Goal: Transaction & Acquisition: Book appointment/travel/reservation

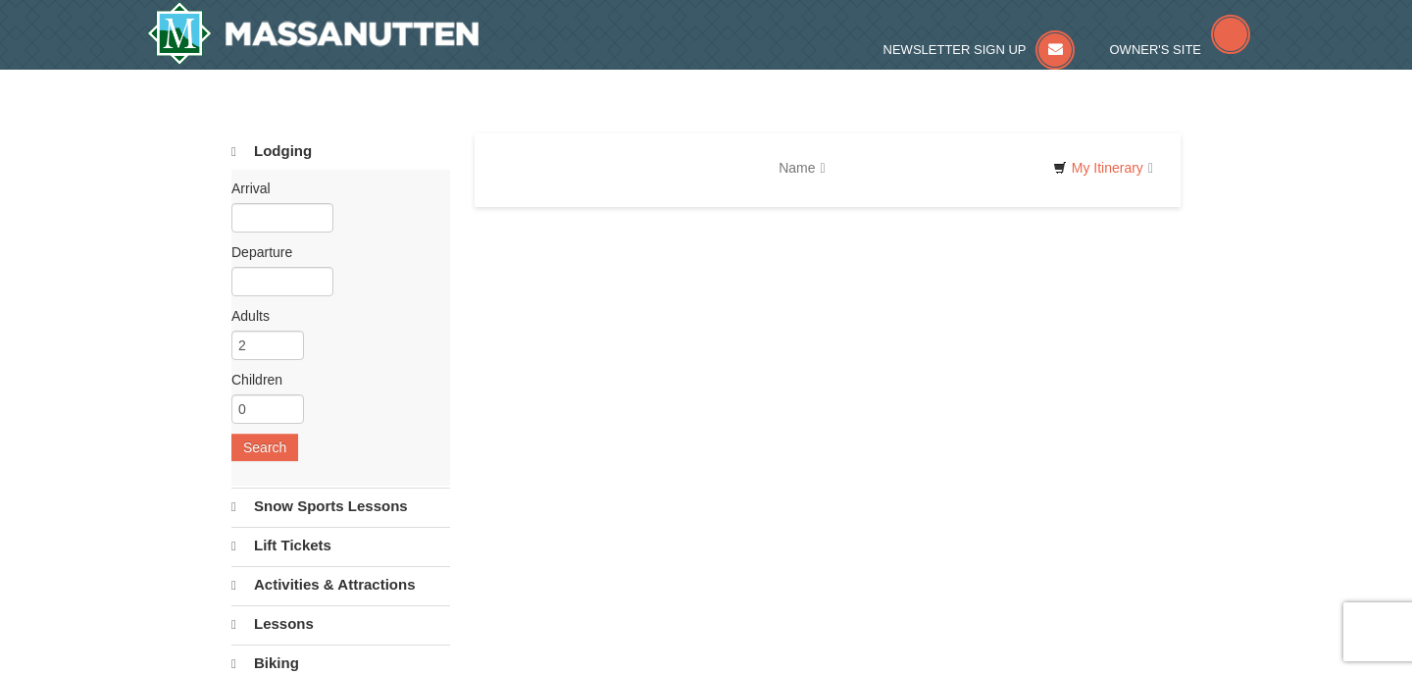
select select "9"
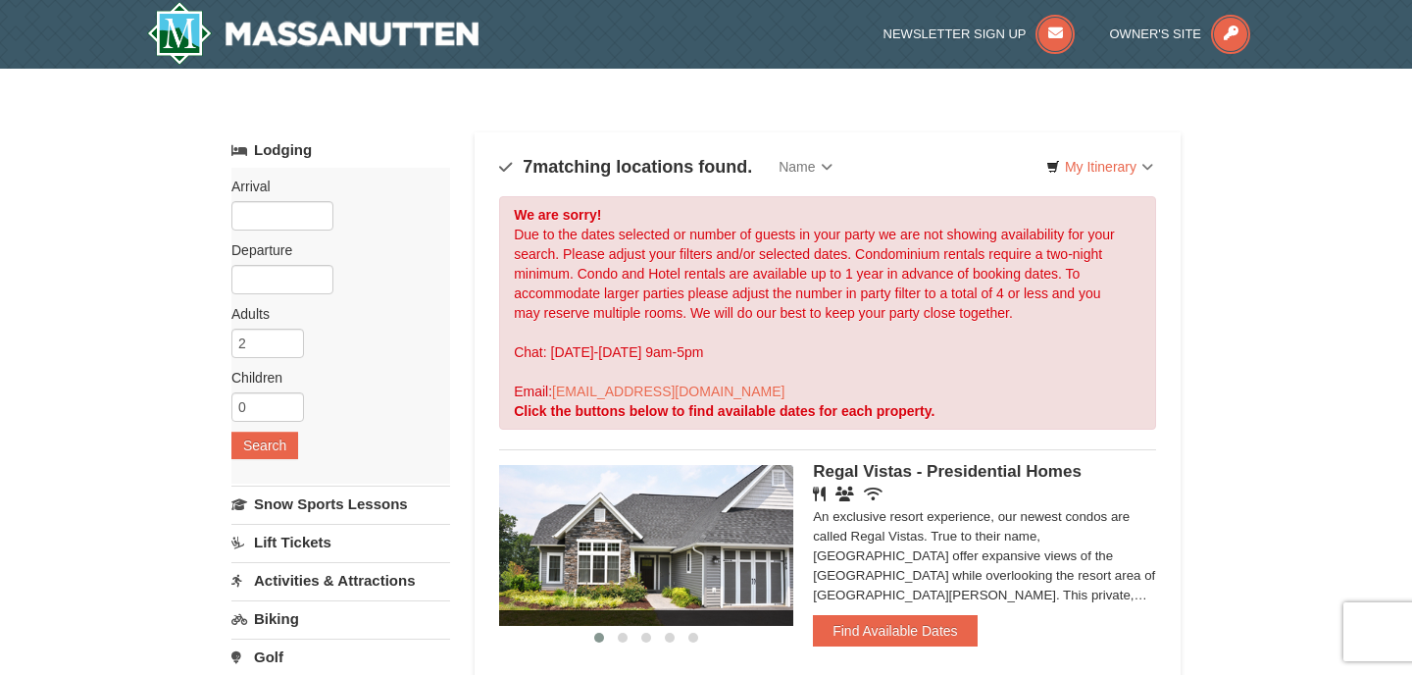
click at [286, 188] on label "Arrival Please format dates MM/DD/YYYY Please format dates MM/DD/YYYY" at bounding box center [333, 187] width 204 height 20
click at [286, 223] on input "text" at bounding box center [282, 215] width 102 height 29
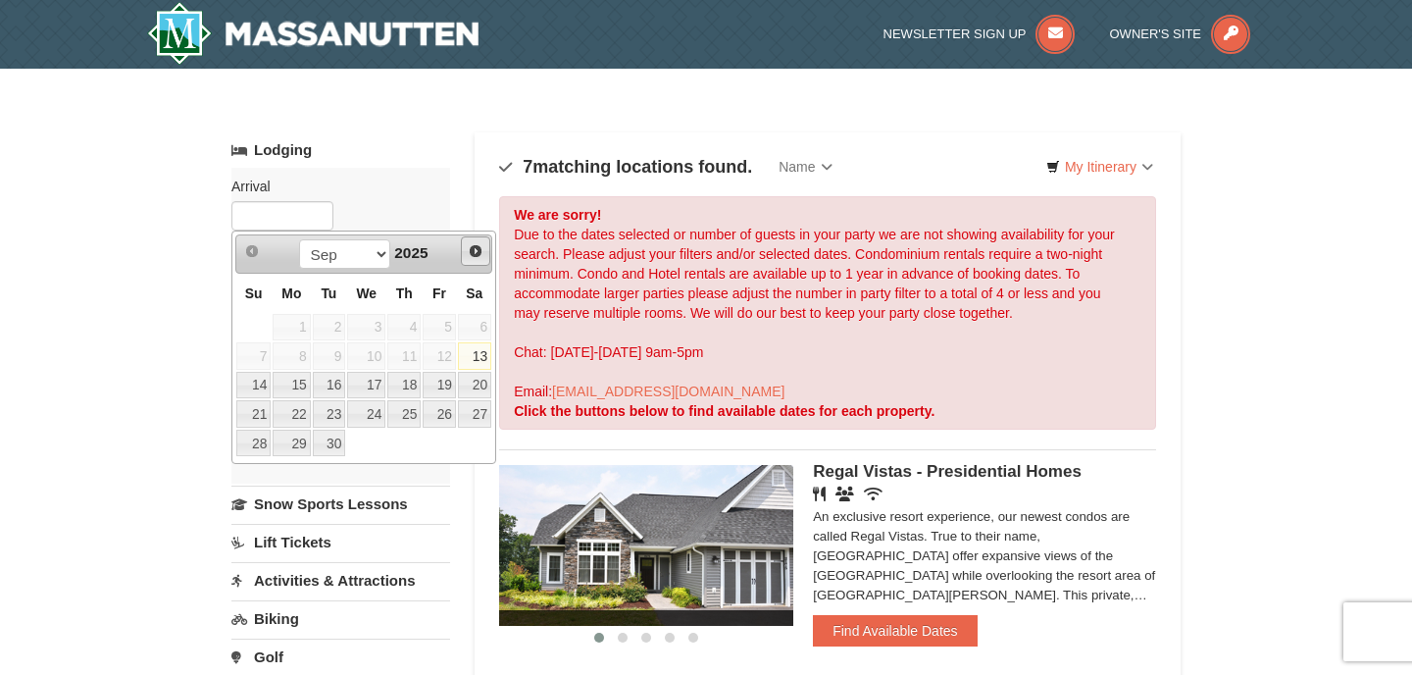
click at [476, 253] on span "Next" at bounding box center [476, 251] width 16 height 16
click at [437, 358] on link "10" at bounding box center [439, 355] width 33 height 27
type input "[DATE]"
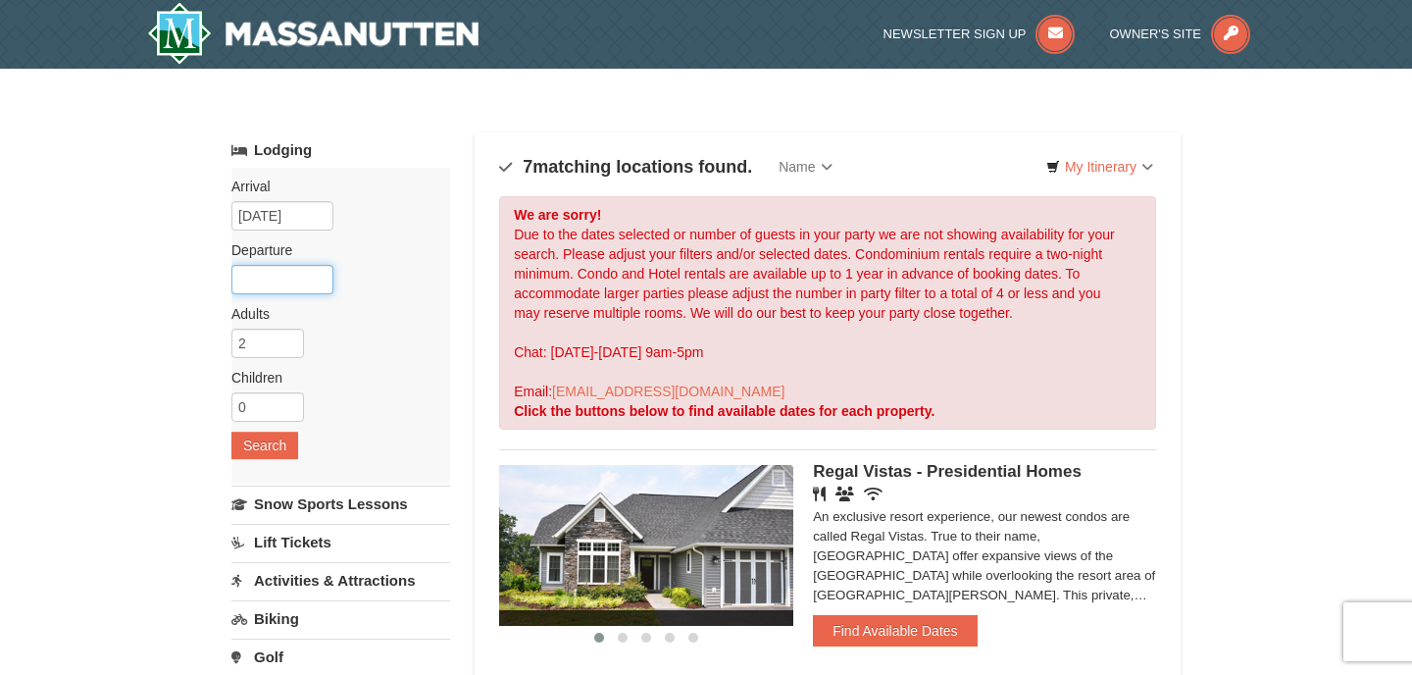
click at [310, 286] on input "text" at bounding box center [282, 279] width 102 height 29
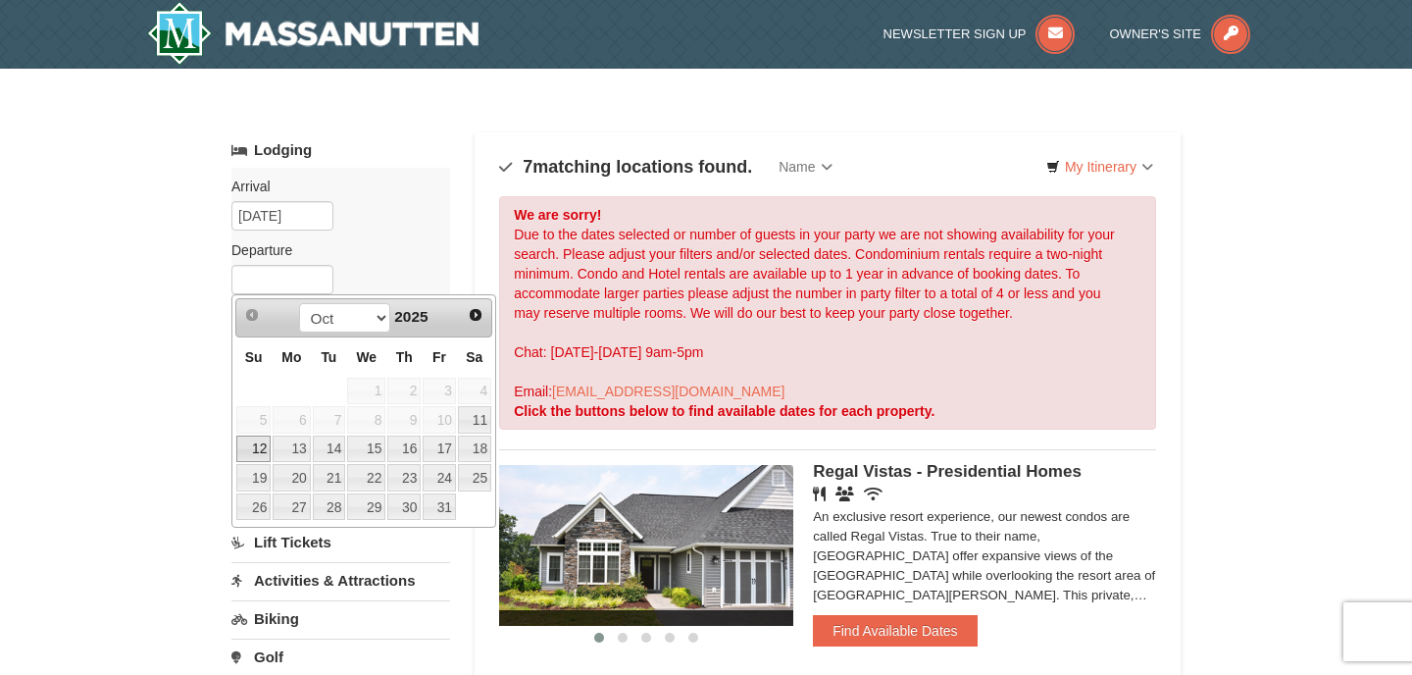
click at [262, 448] on link "12" at bounding box center [253, 449] width 34 height 27
type input "[DATE]"
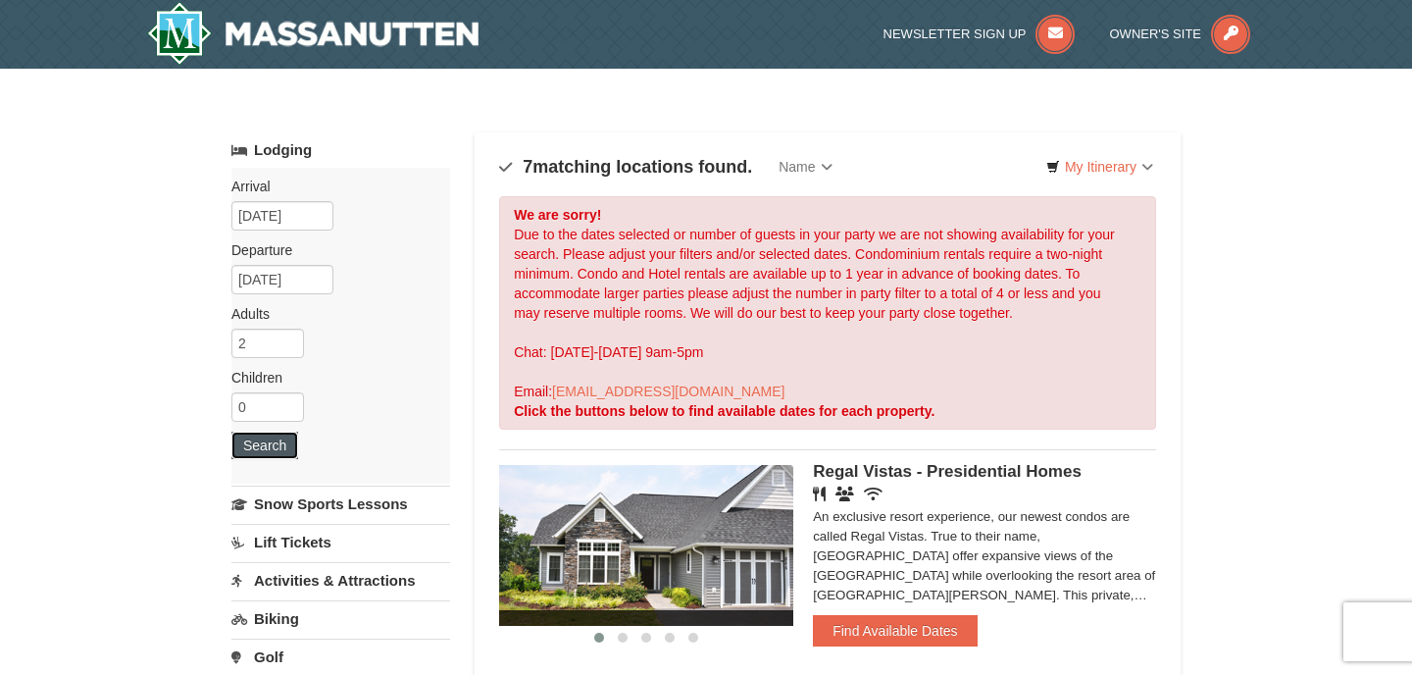
click at [277, 448] on button "Search" at bounding box center [264, 445] width 67 height 27
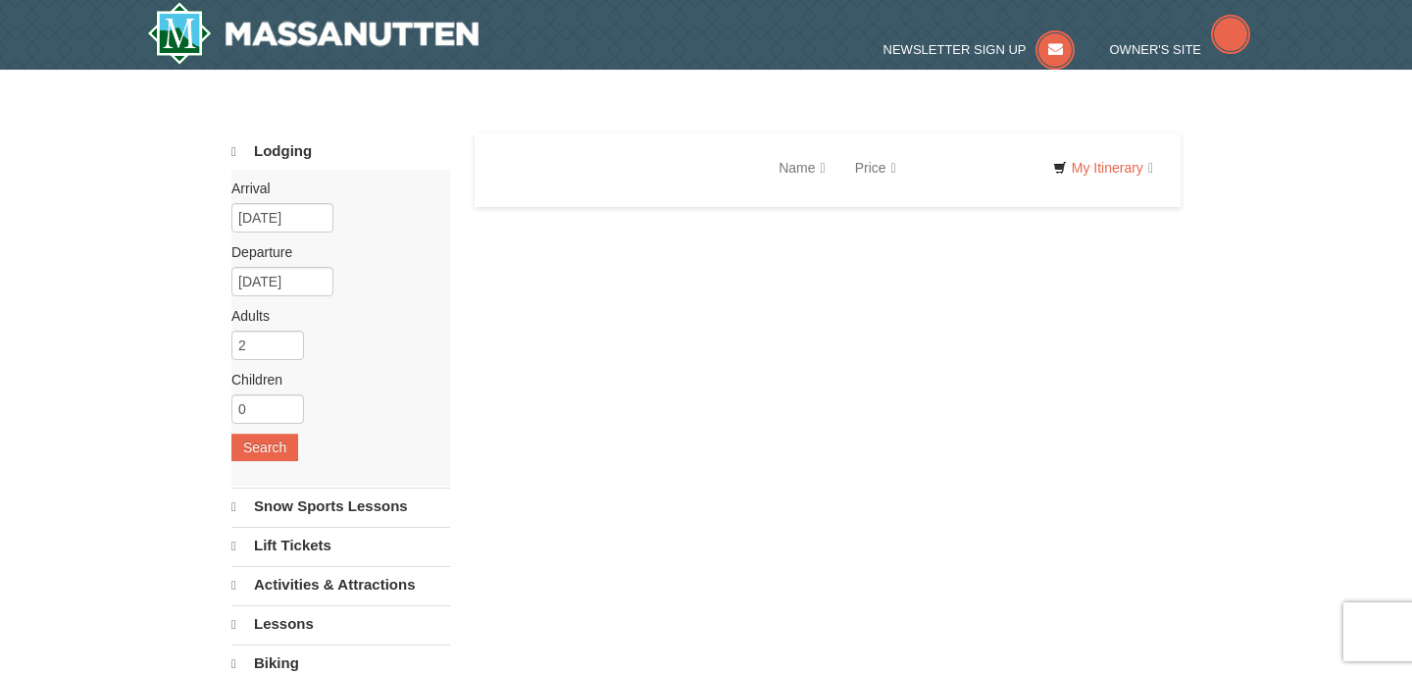
select select "9"
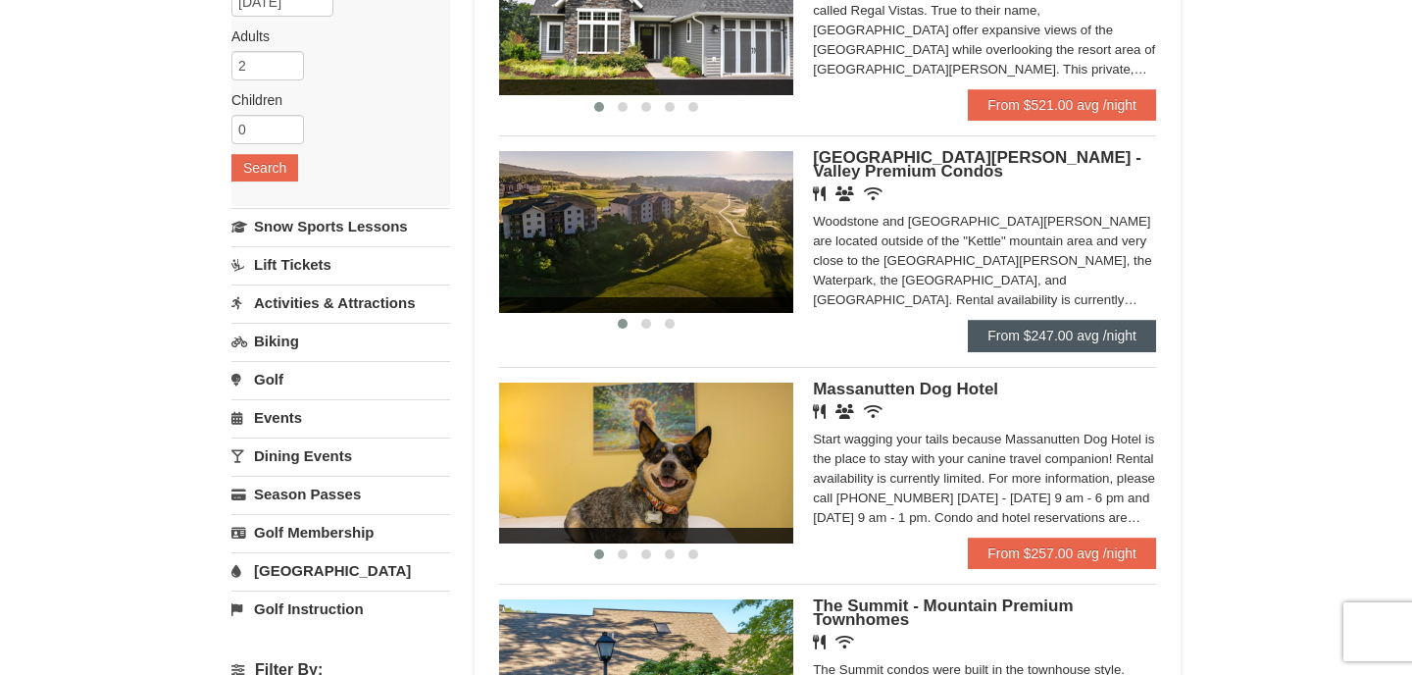
scroll to position [298, 0]
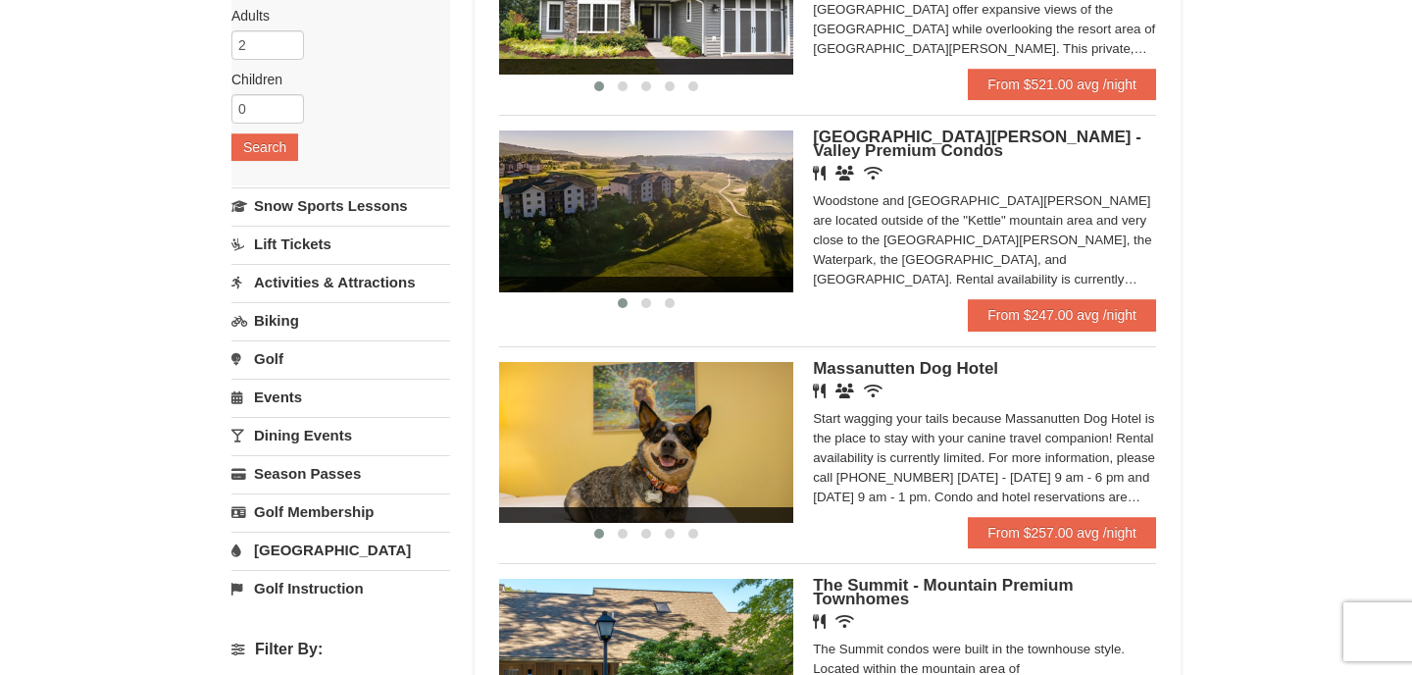
click at [759, 269] on img at bounding box center [646, 210] width 294 height 161
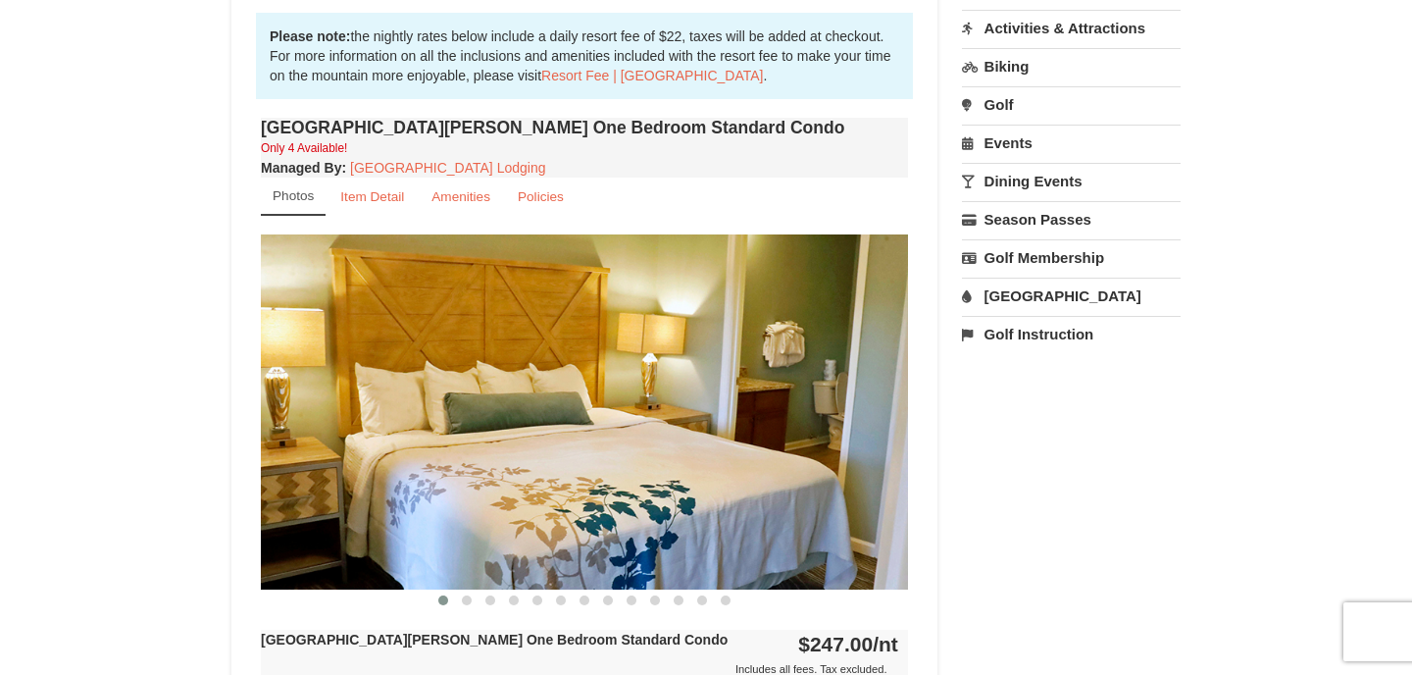
scroll to position [589, 0]
click at [432, 202] on small "Amenities" at bounding box center [461, 197] width 59 height 15
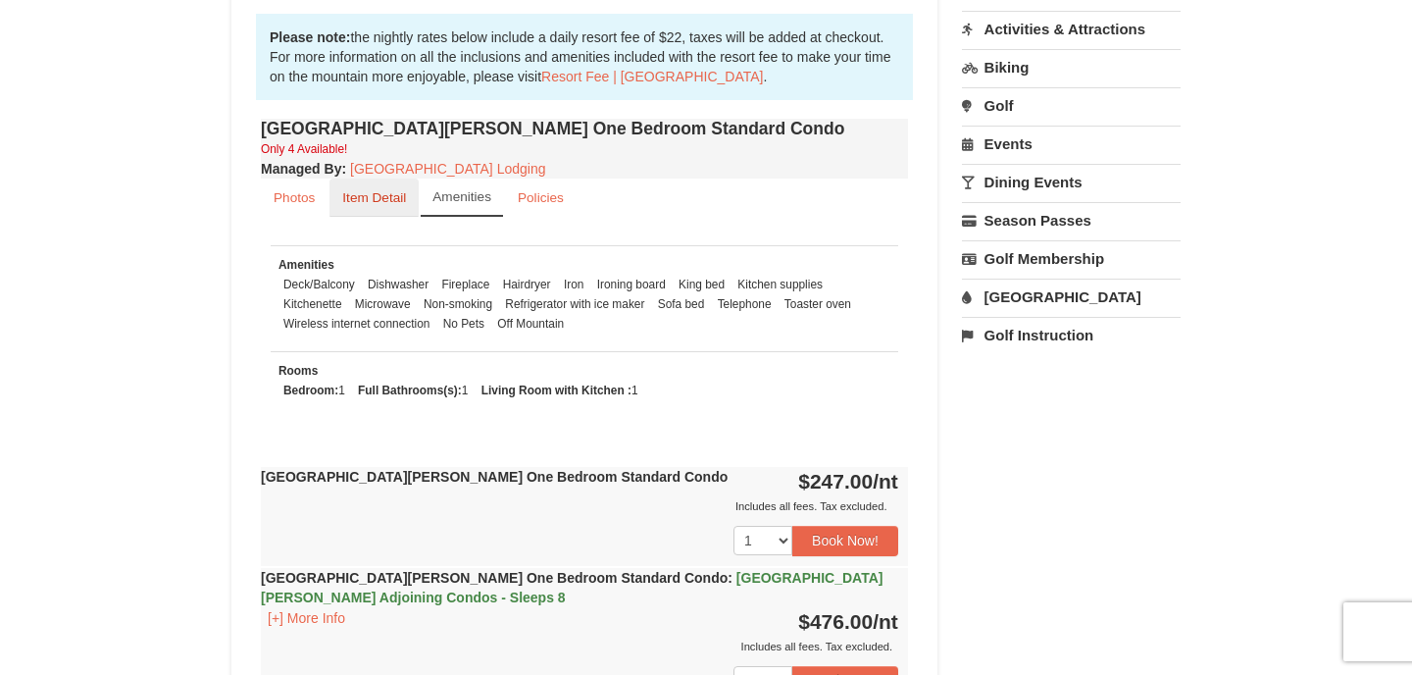
click at [377, 180] on link "Item Detail" at bounding box center [374, 198] width 89 height 38
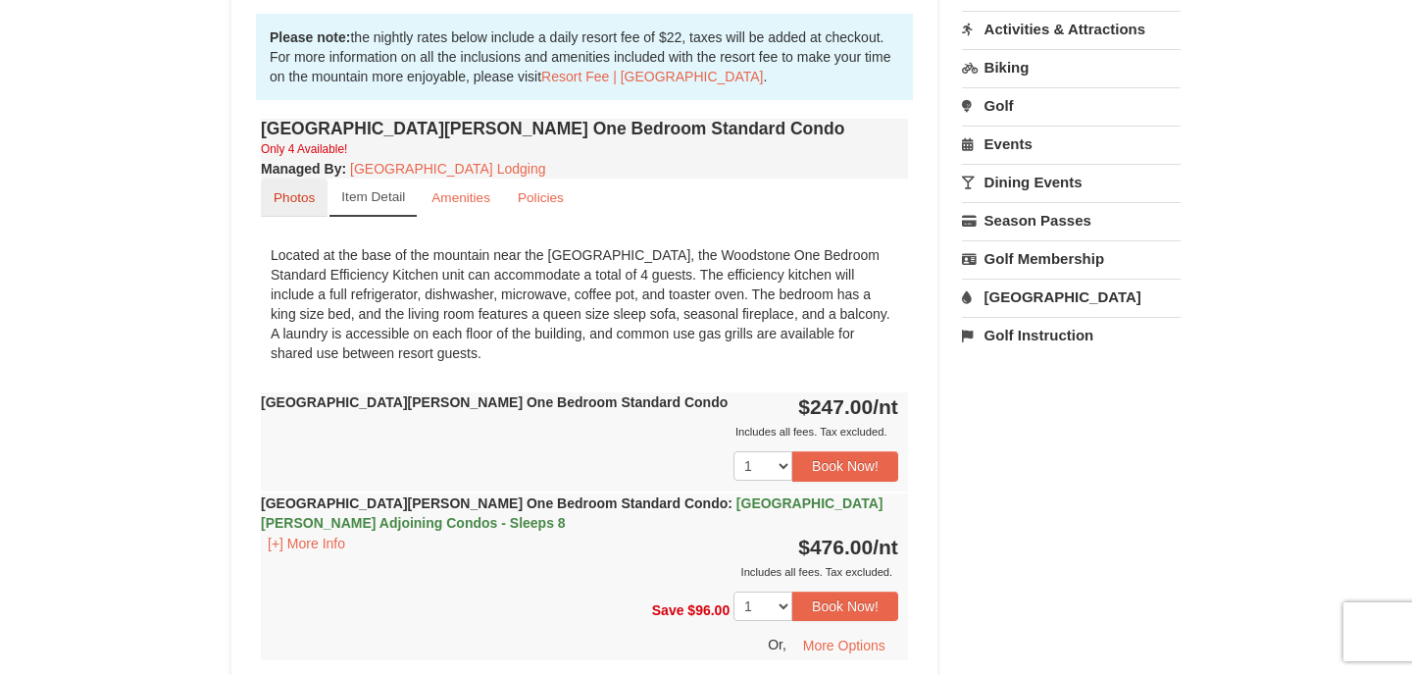
click at [269, 202] on link "Photos" at bounding box center [294, 198] width 67 height 38
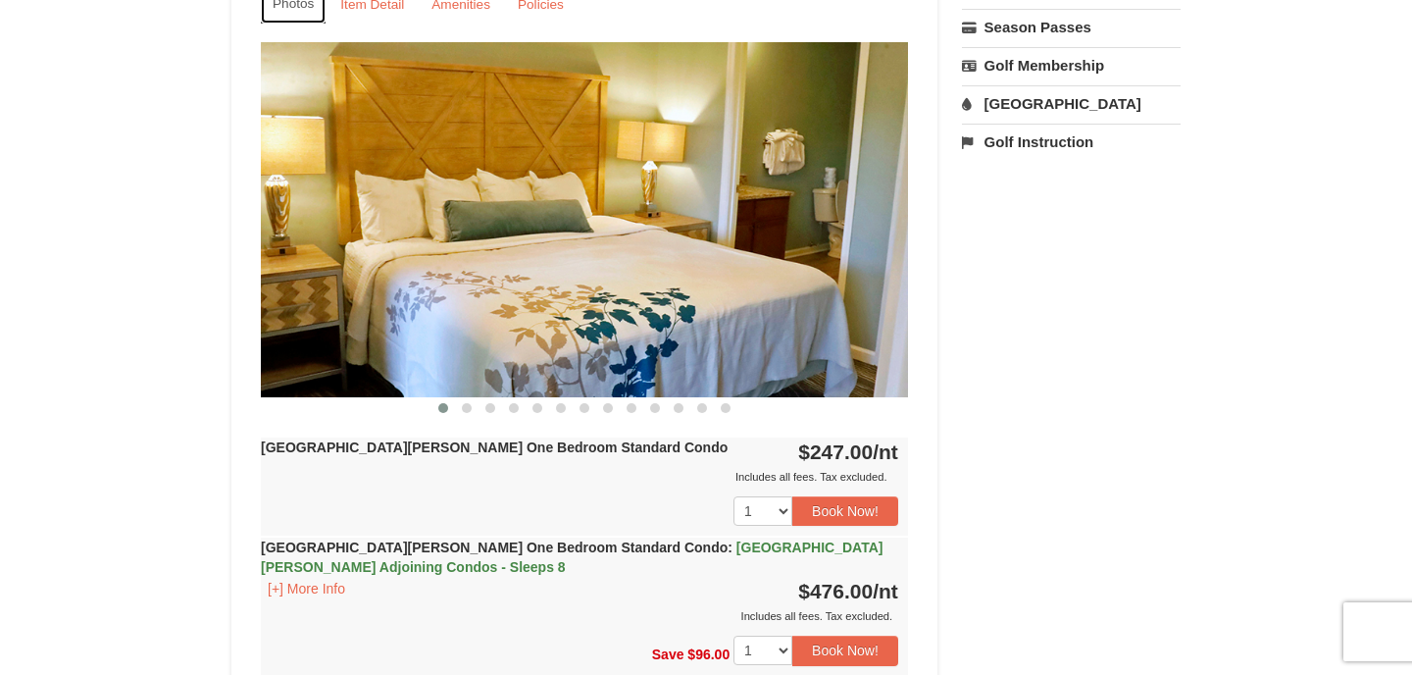
scroll to position [794, 0]
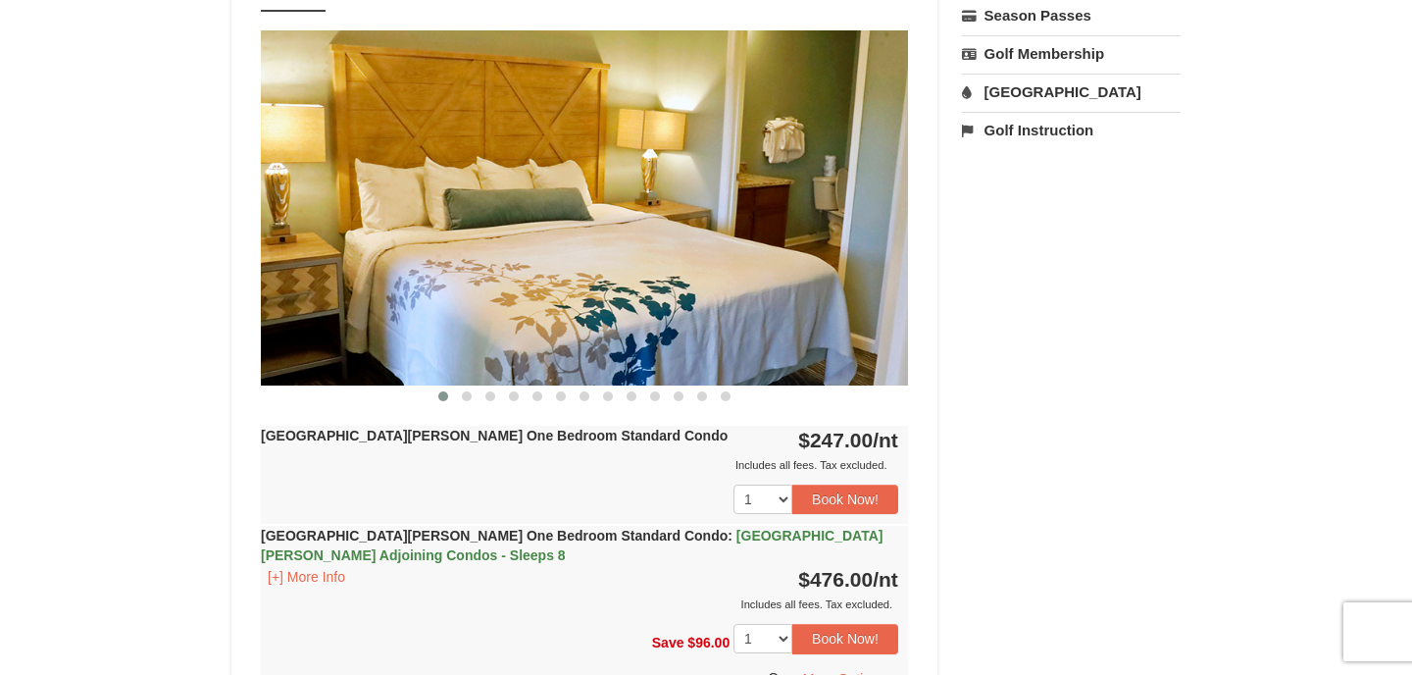
click at [785, 287] on img at bounding box center [584, 207] width 647 height 354
click at [853, 231] on img at bounding box center [584, 207] width 647 height 354
click at [466, 386] on button at bounding box center [467, 396] width 24 height 20
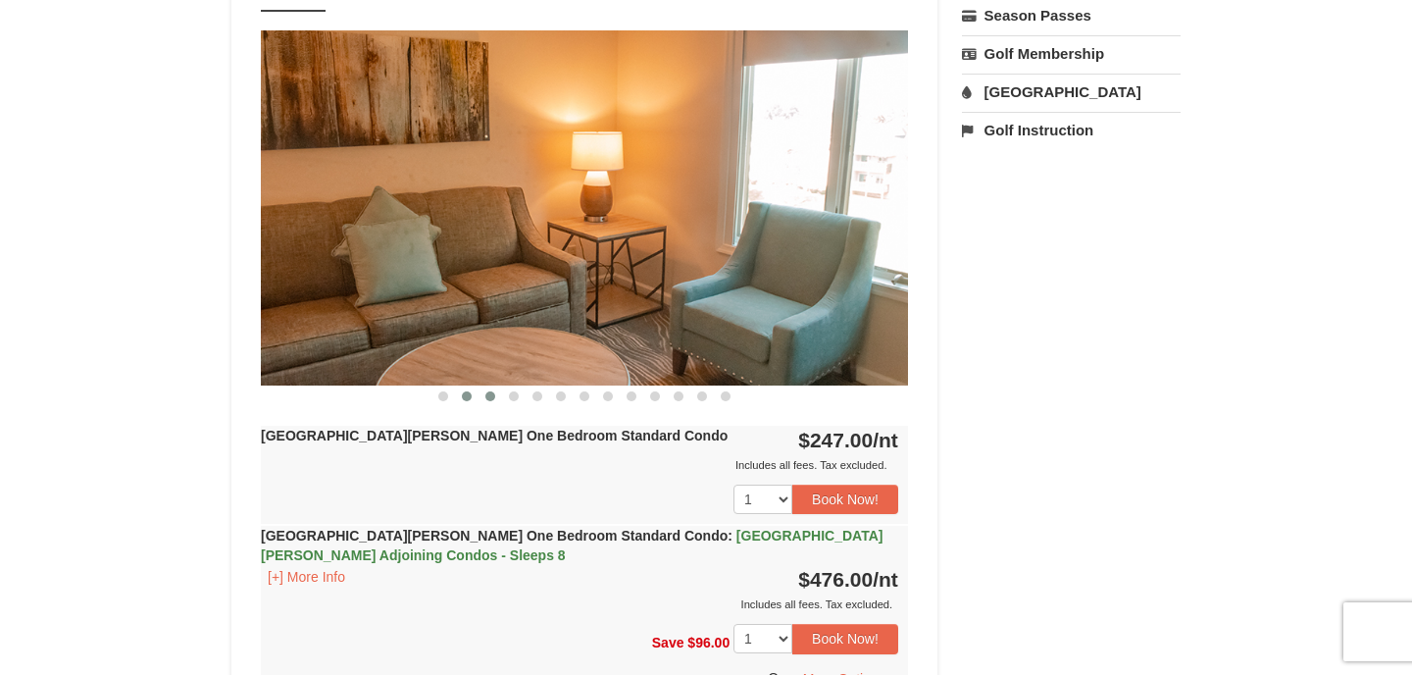
click at [499, 401] on button at bounding box center [491, 396] width 24 height 20
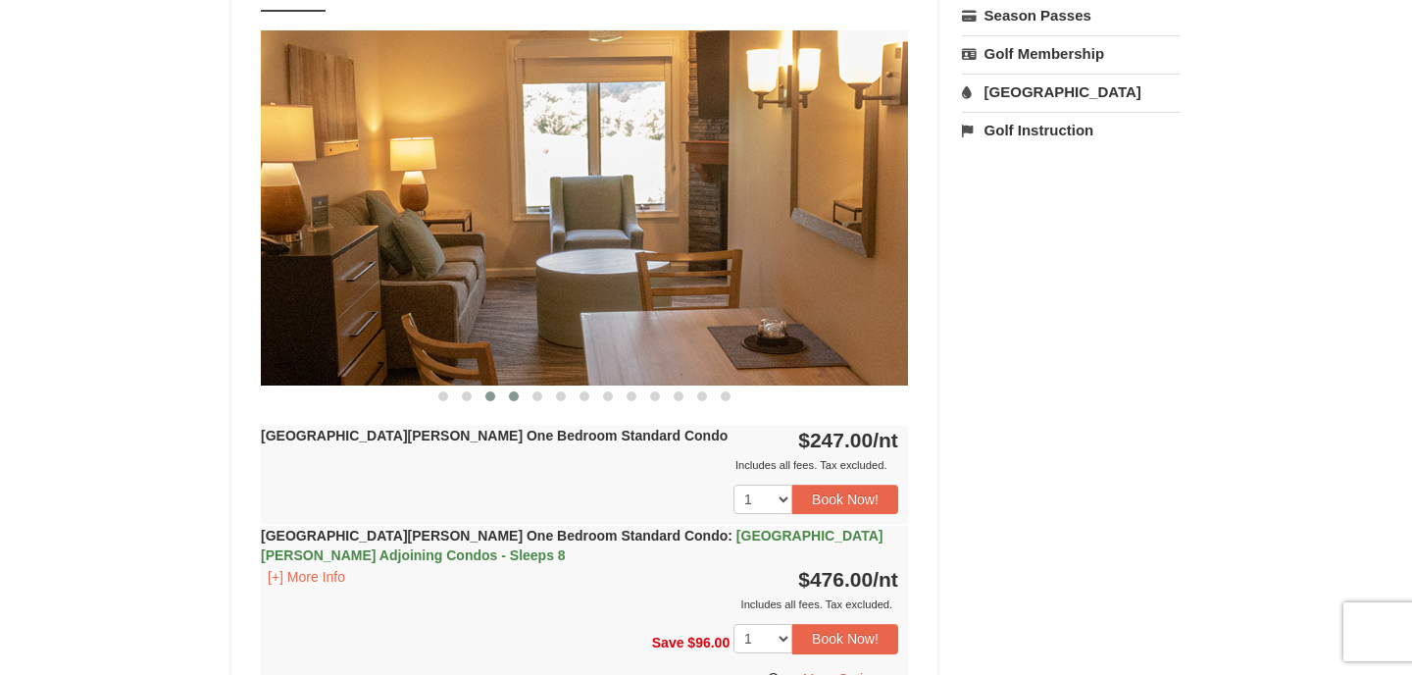
click at [508, 401] on button at bounding box center [514, 396] width 24 height 20
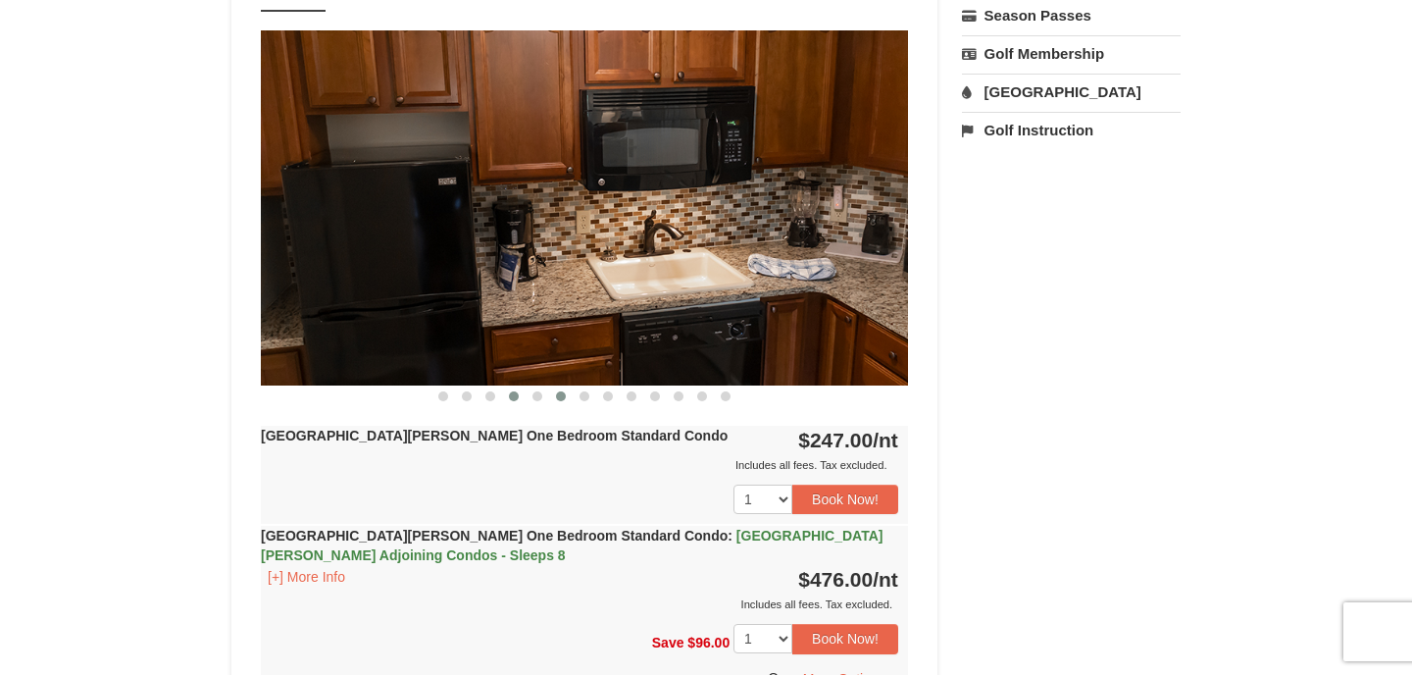
click at [557, 402] on button at bounding box center [561, 396] width 24 height 20
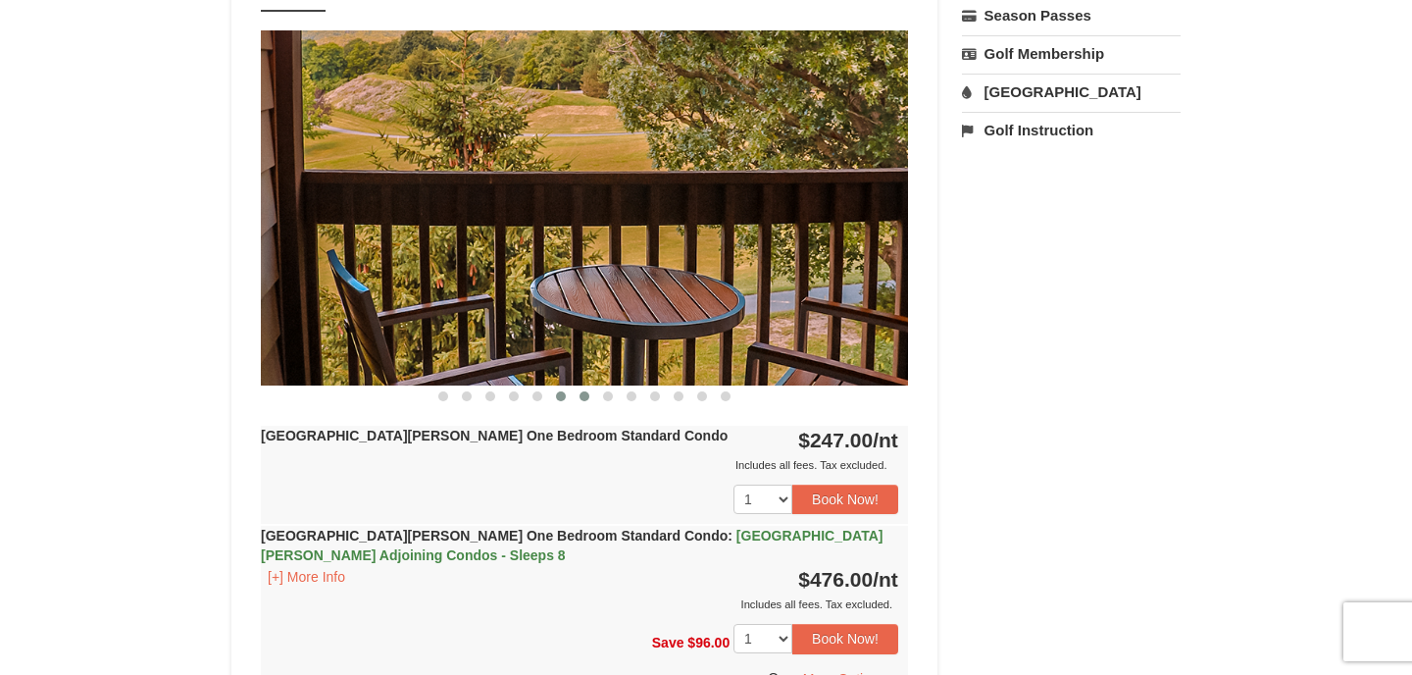
click at [590, 403] on button at bounding box center [585, 396] width 24 height 20
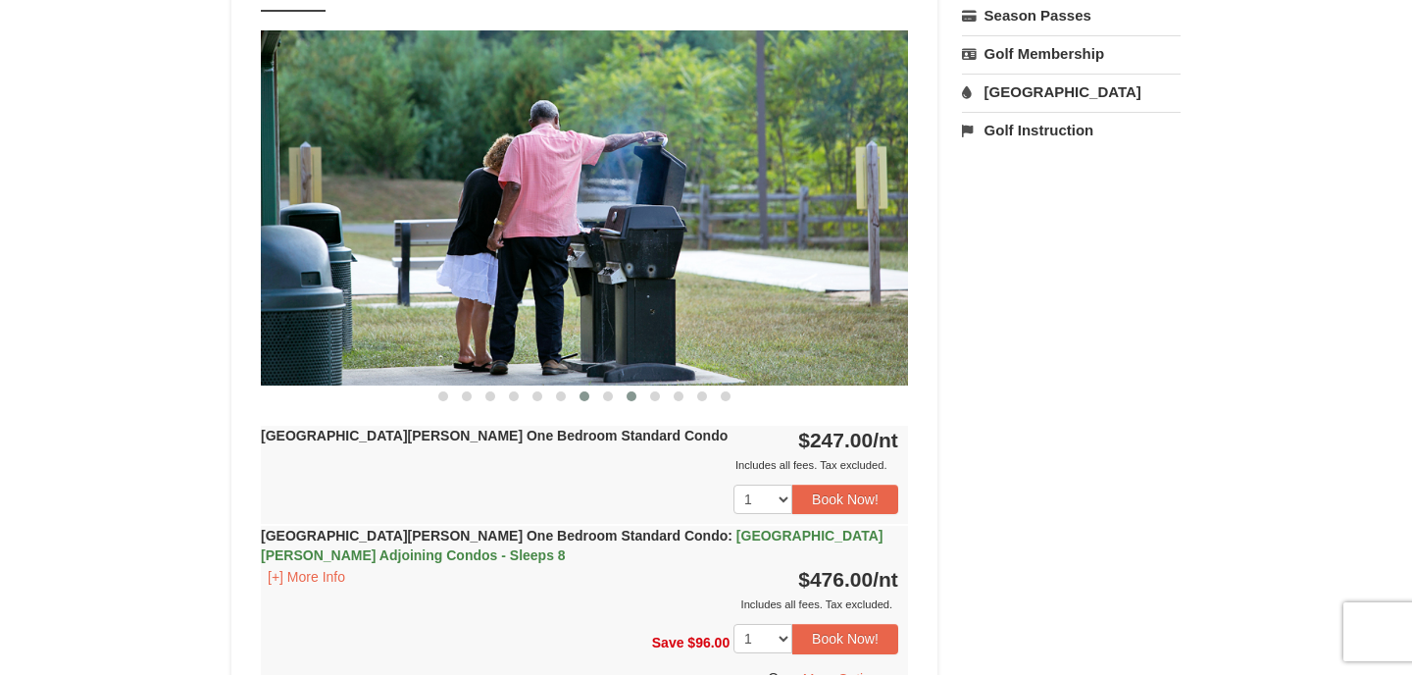
click at [641, 396] on button at bounding box center [632, 396] width 24 height 20
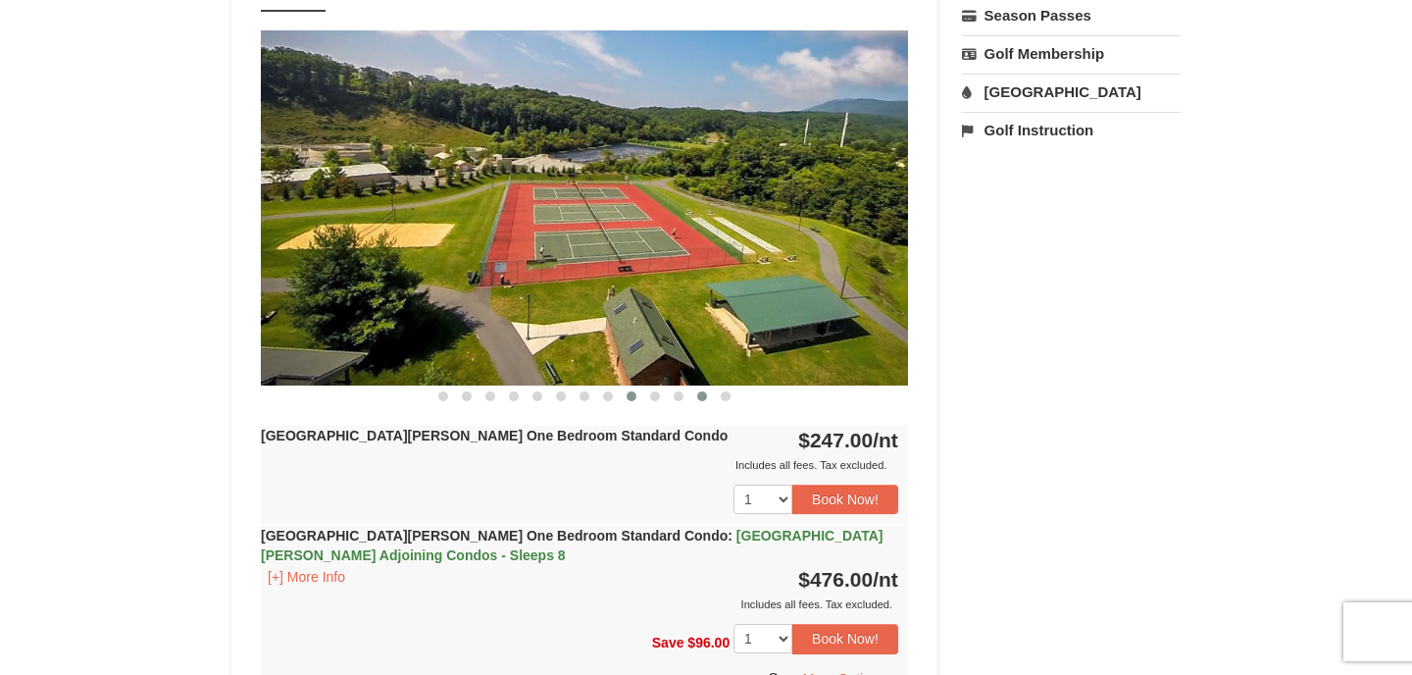
click at [712, 398] on button at bounding box center [703, 396] width 24 height 20
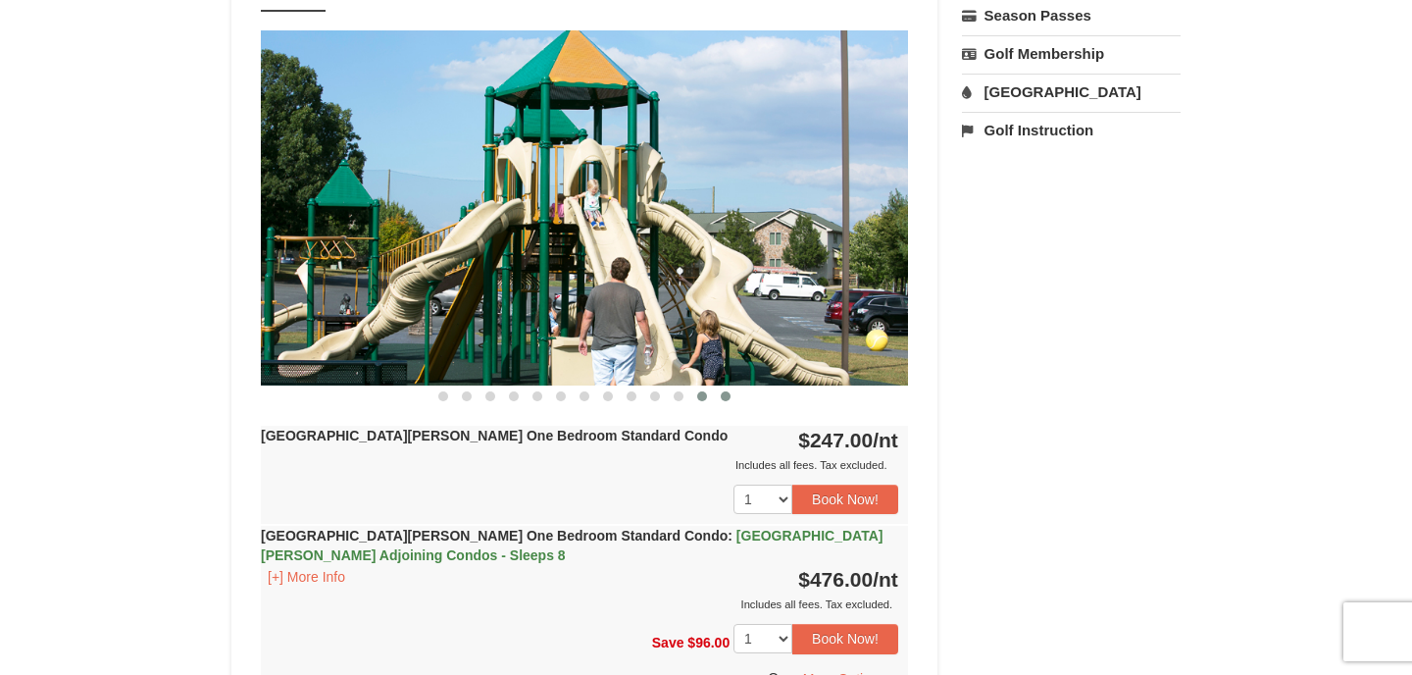
click at [733, 398] on button at bounding box center [726, 396] width 24 height 20
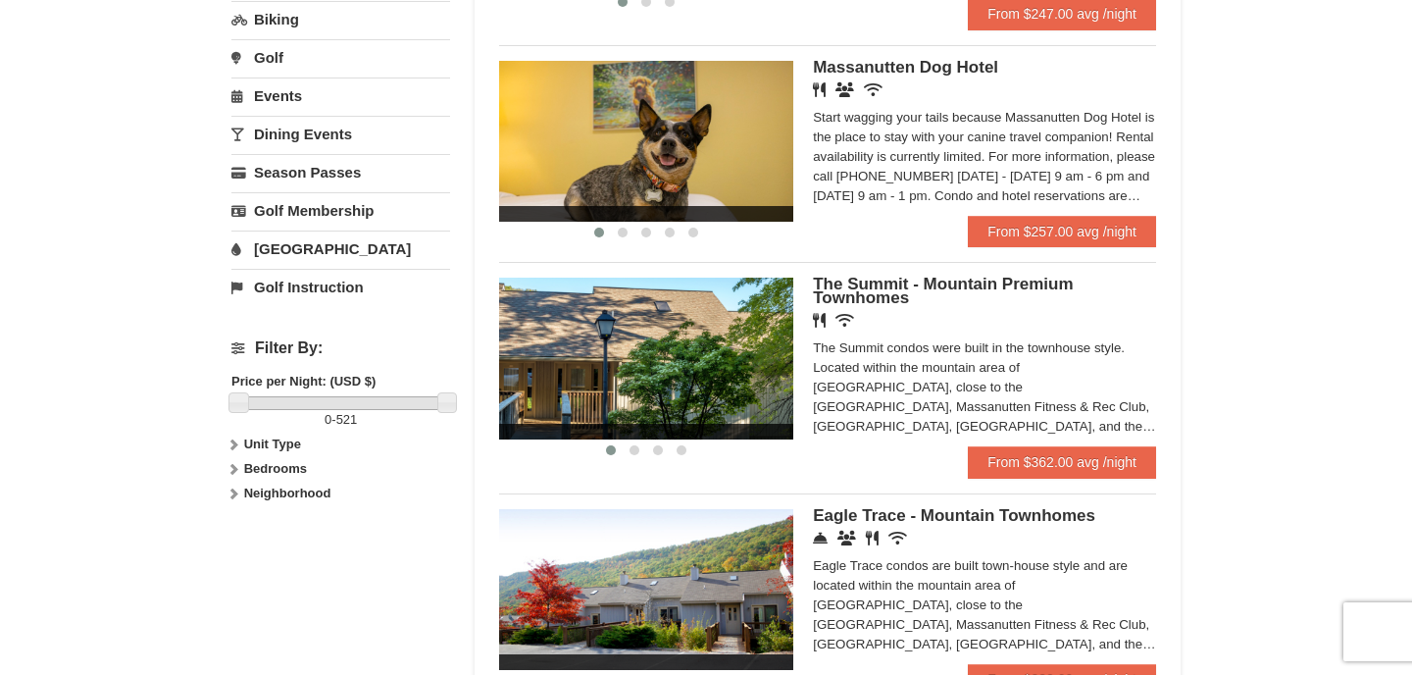
scroll to position [598, 0]
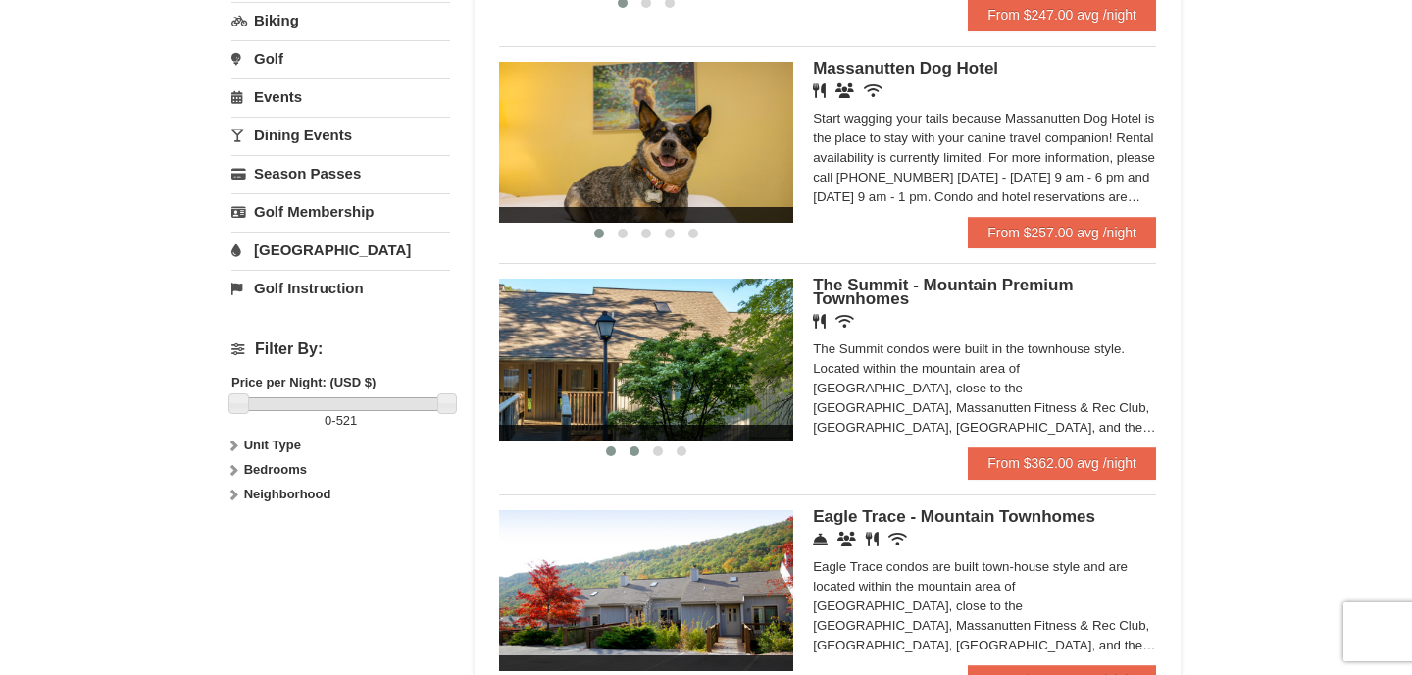
click at [626, 455] on button at bounding box center [635, 451] width 24 height 20
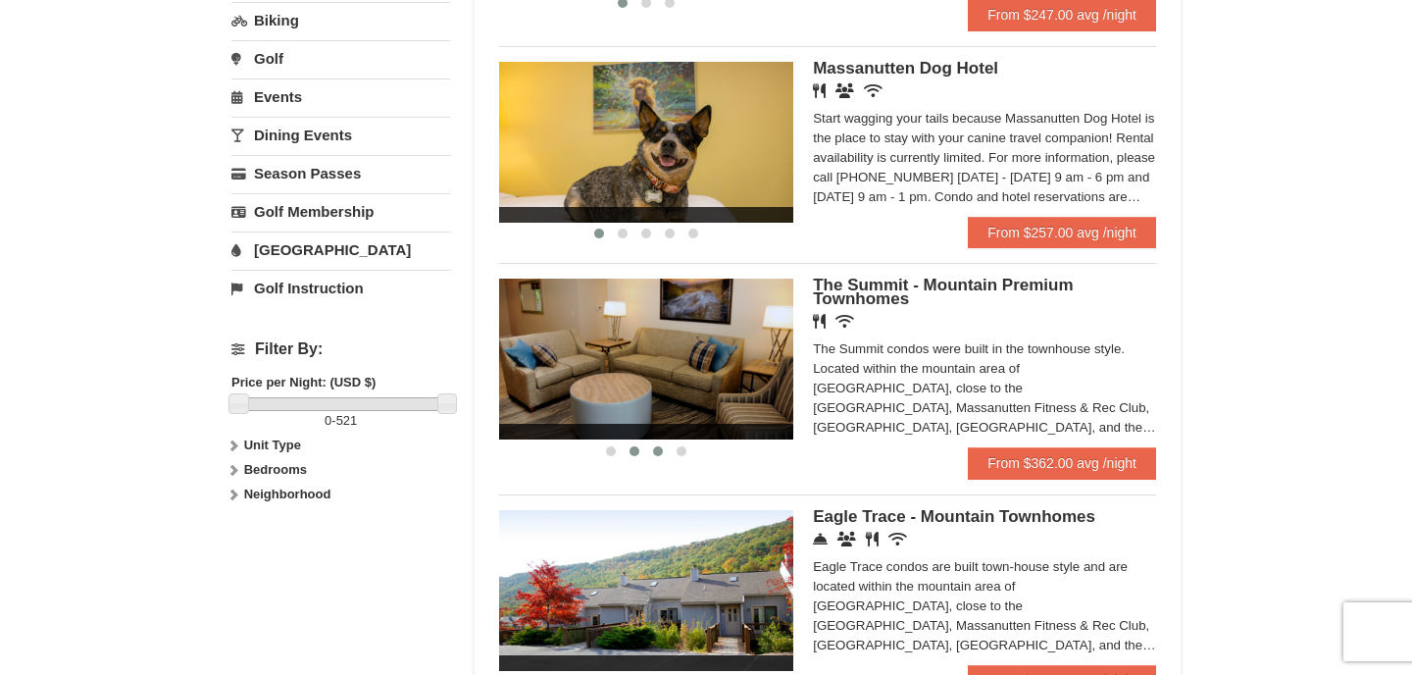
click at [652, 456] on button at bounding box center [658, 451] width 24 height 20
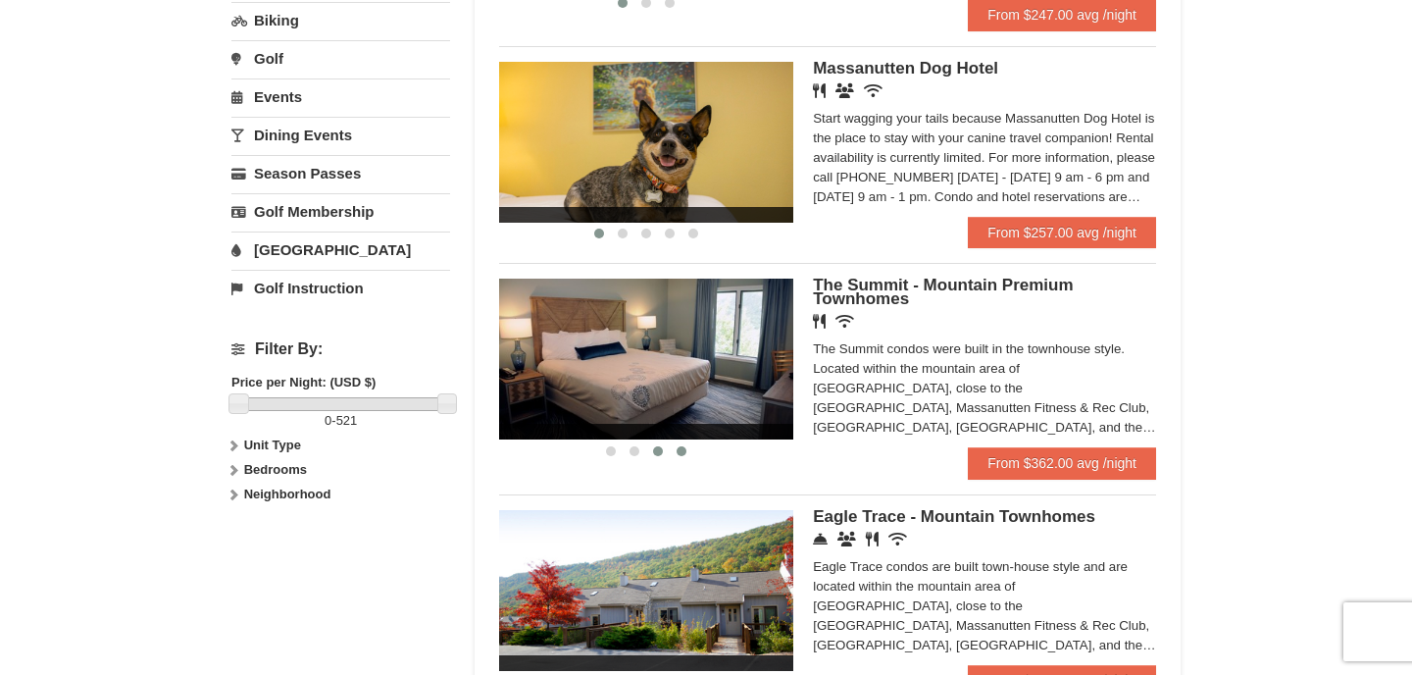
click at [684, 461] on button at bounding box center [682, 451] width 24 height 20
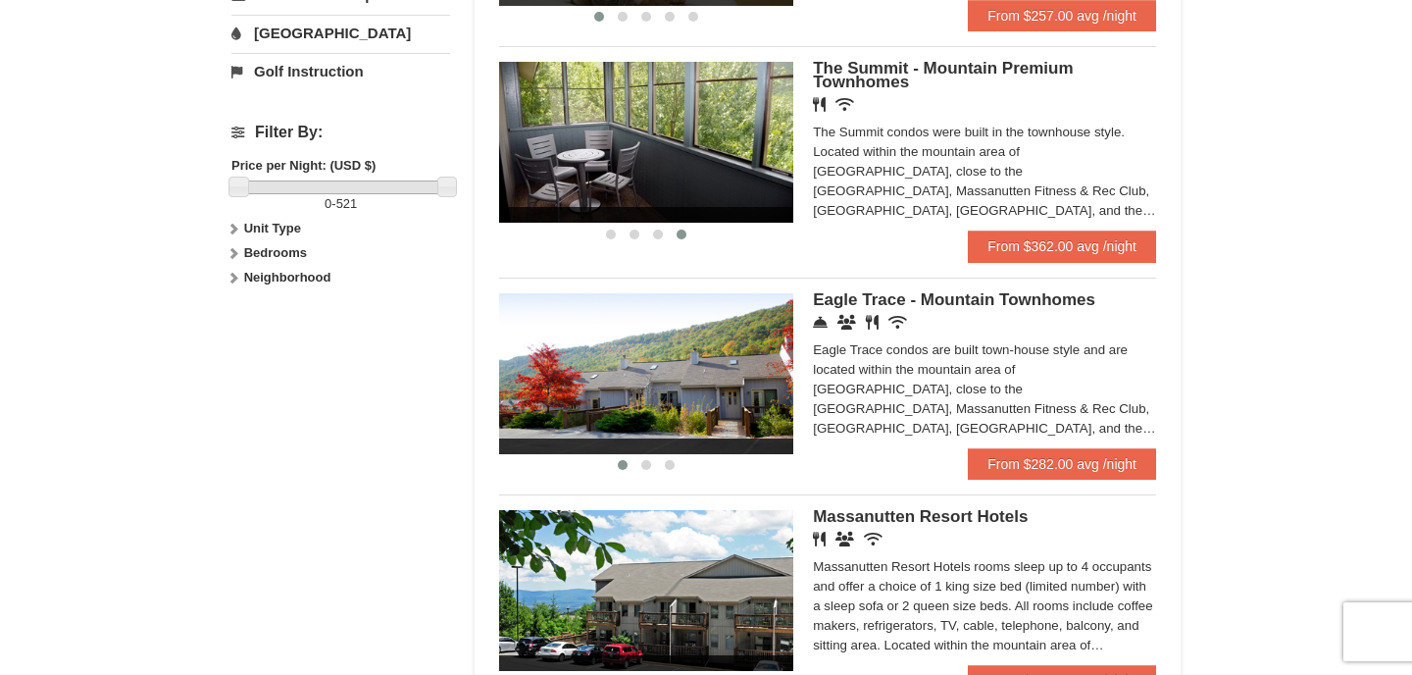
scroll to position [817, 0]
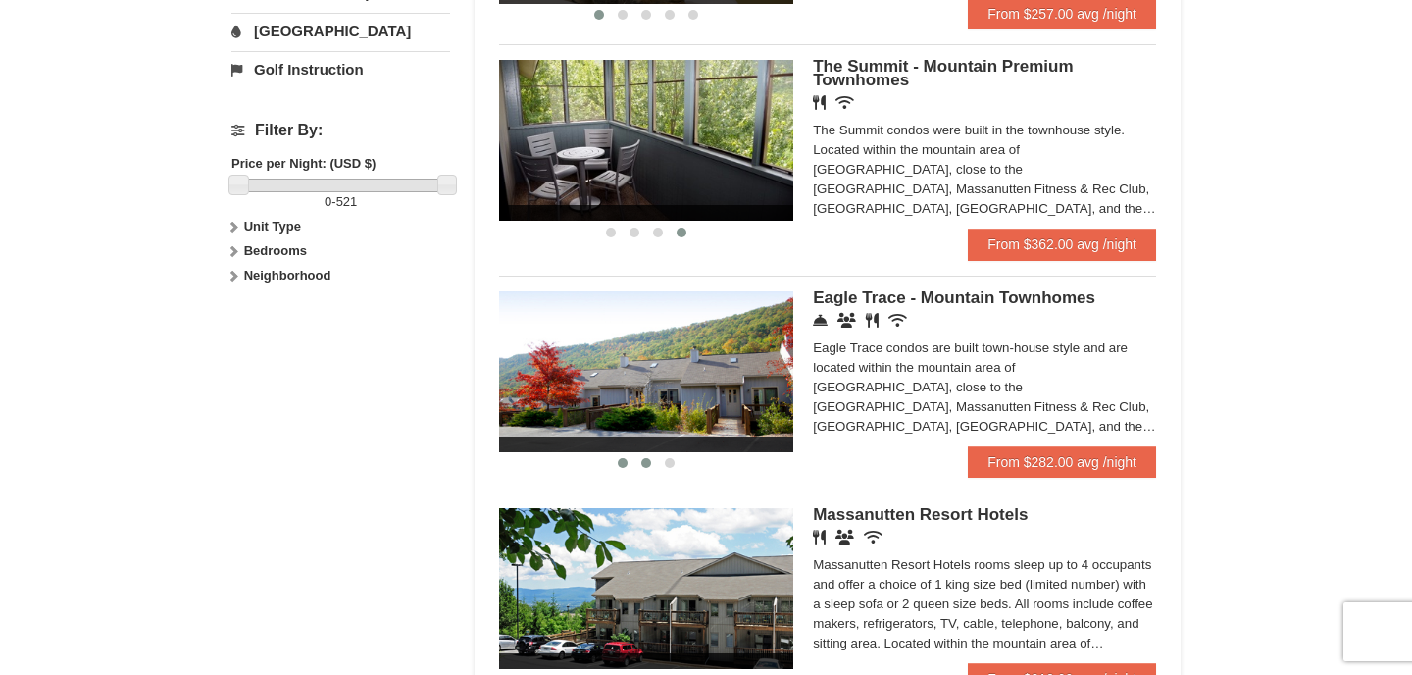
click at [643, 468] on span at bounding box center [647, 463] width 10 height 10
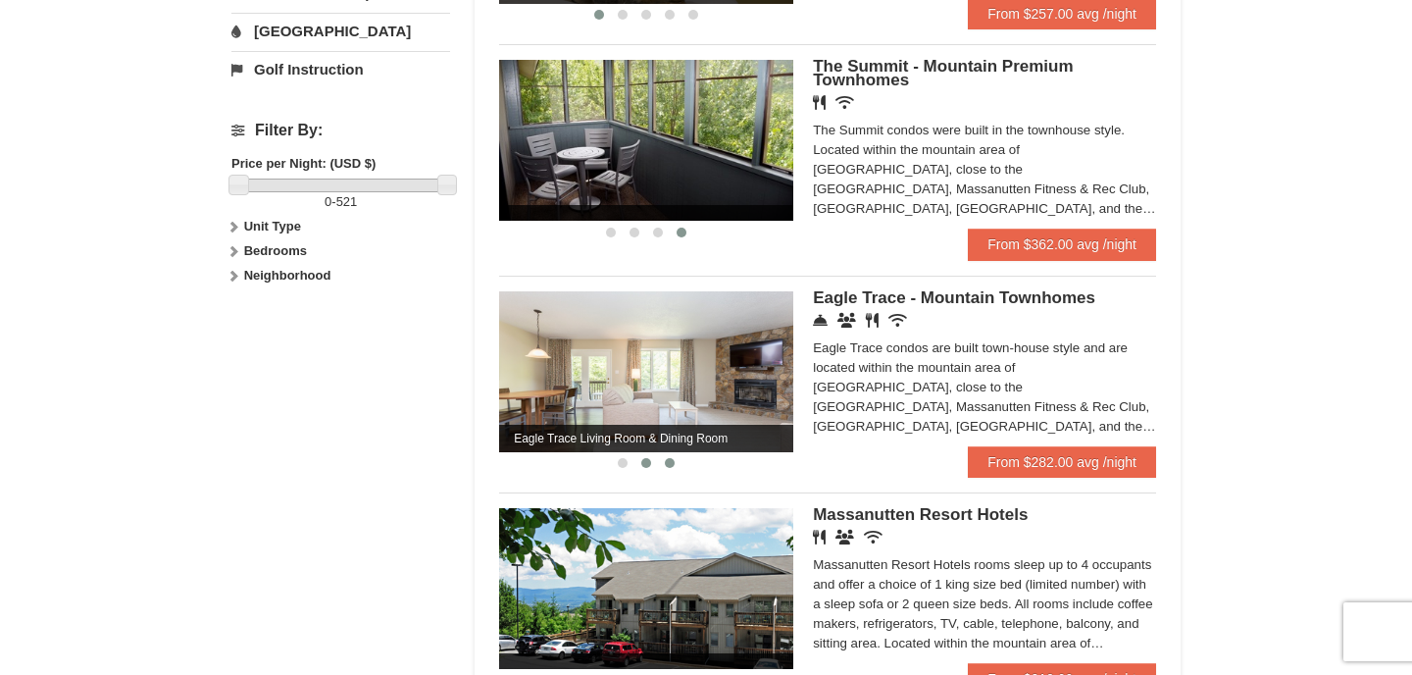
click at [679, 472] on button at bounding box center [670, 463] width 24 height 20
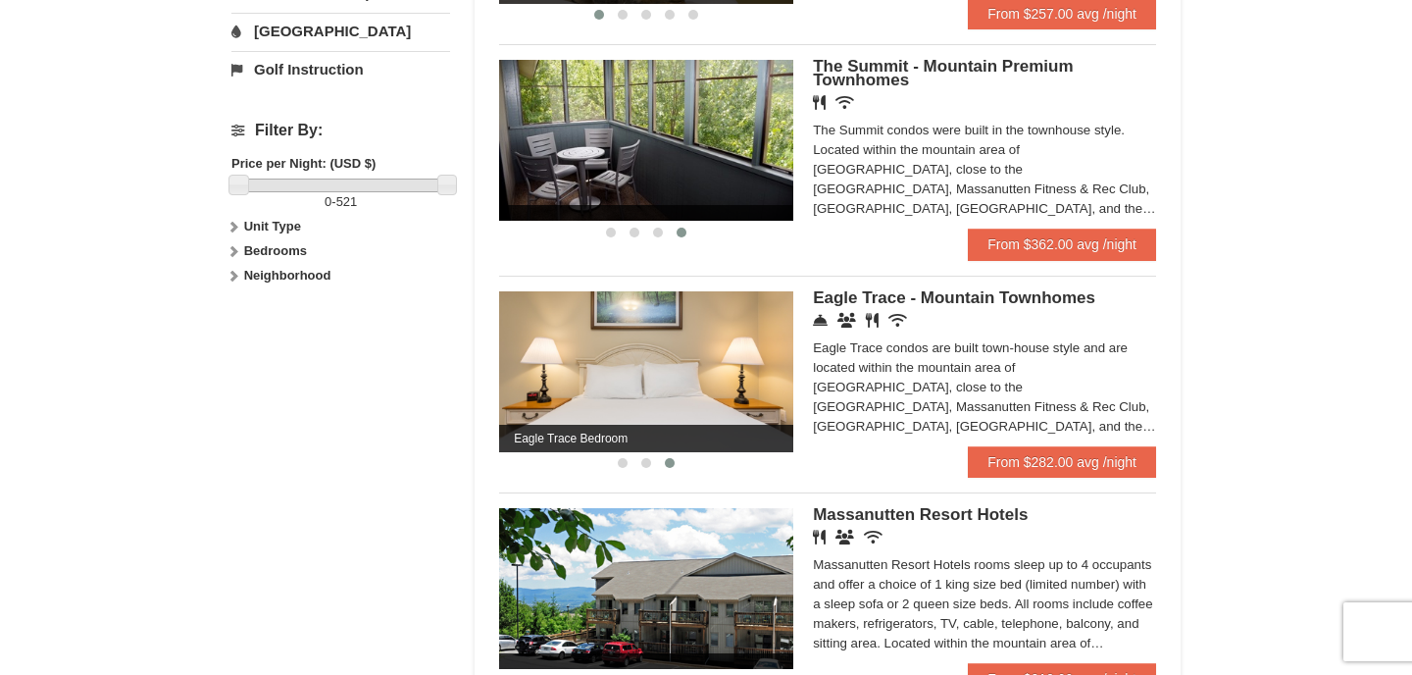
click at [679, 472] on button at bounding box center [670, 463] width 24 height 20
click at [627, 473] on button at bounding box center [623, 463] width 24 height 20
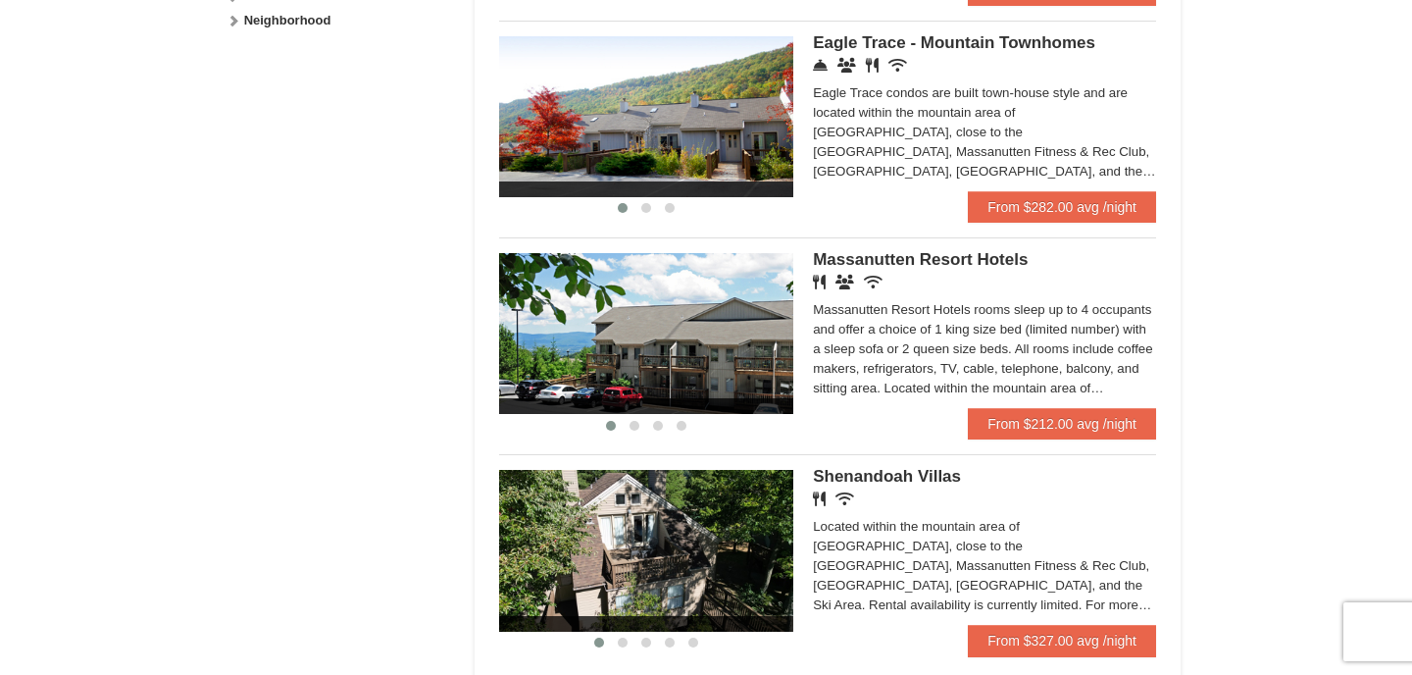
scroll to position [1083, 0]
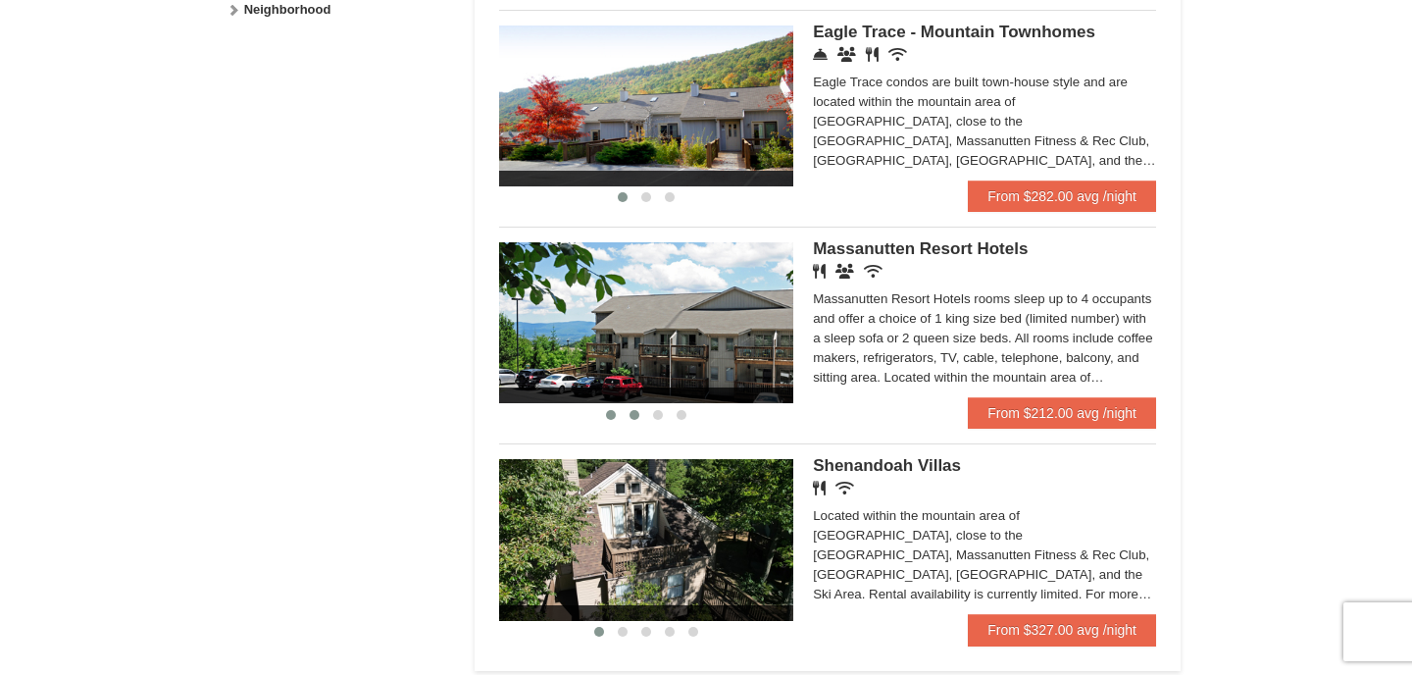
click at [629, 425] on button at bounding box center [635, 415] width 24 height 20
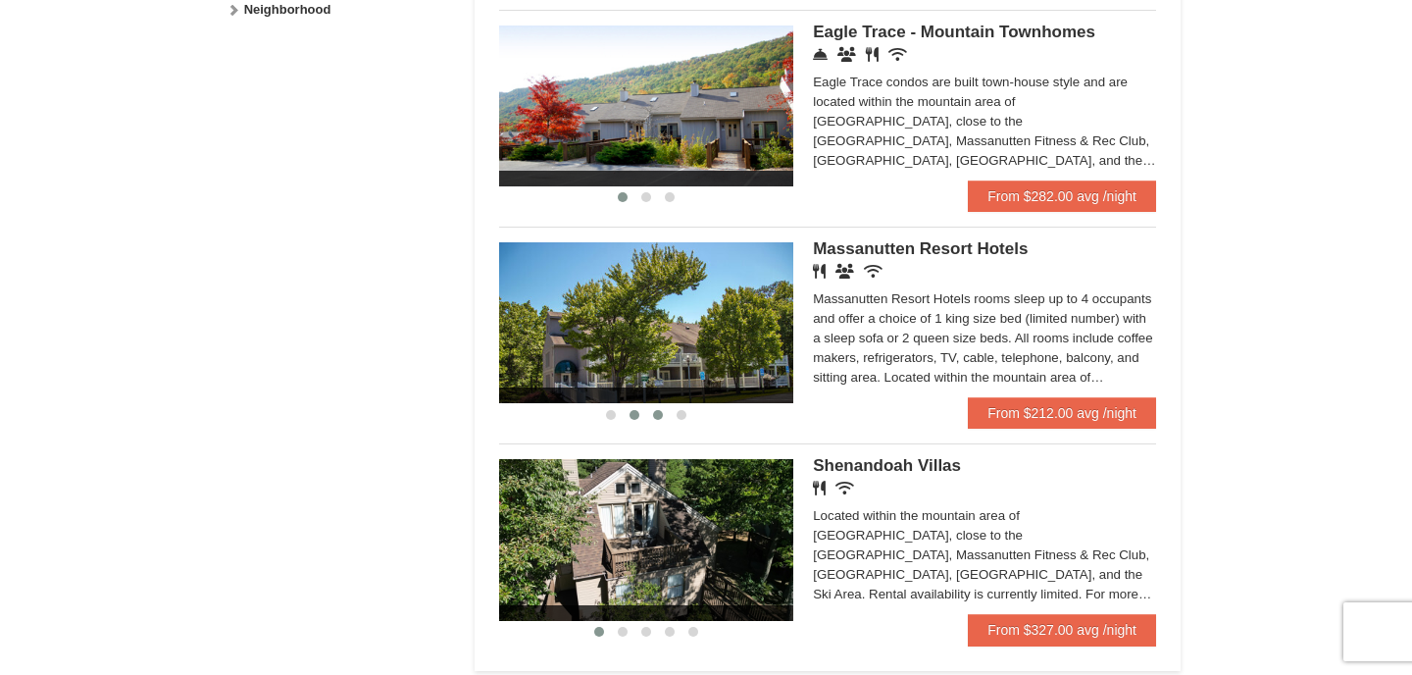
click at [652, 425] on button at bounding box center [658, 415] width 24 height 20
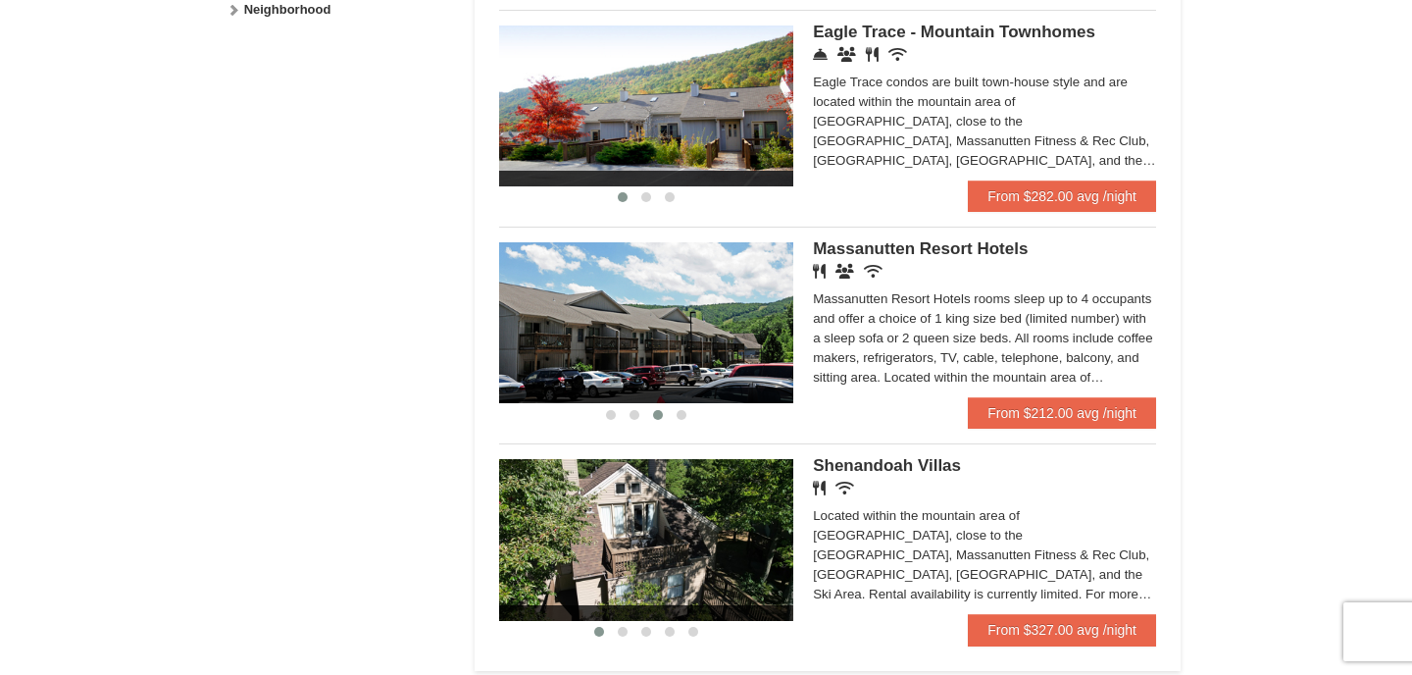
click at [690, 429] on li "‹ › Massanutten Resort Hotels Restaurant Banquet Facilities Wireless Internet (…" at bounding box center [827, 328] width 657 height 202
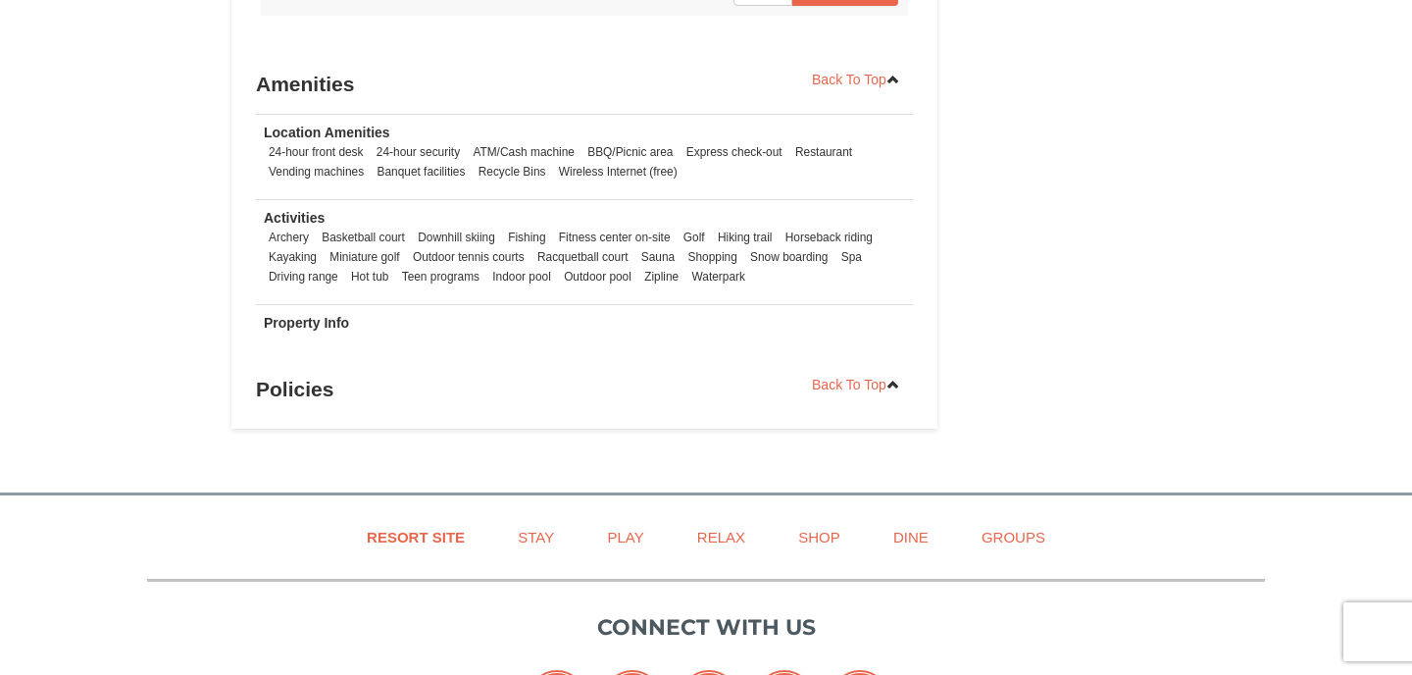
scroll to position [1999, 0]
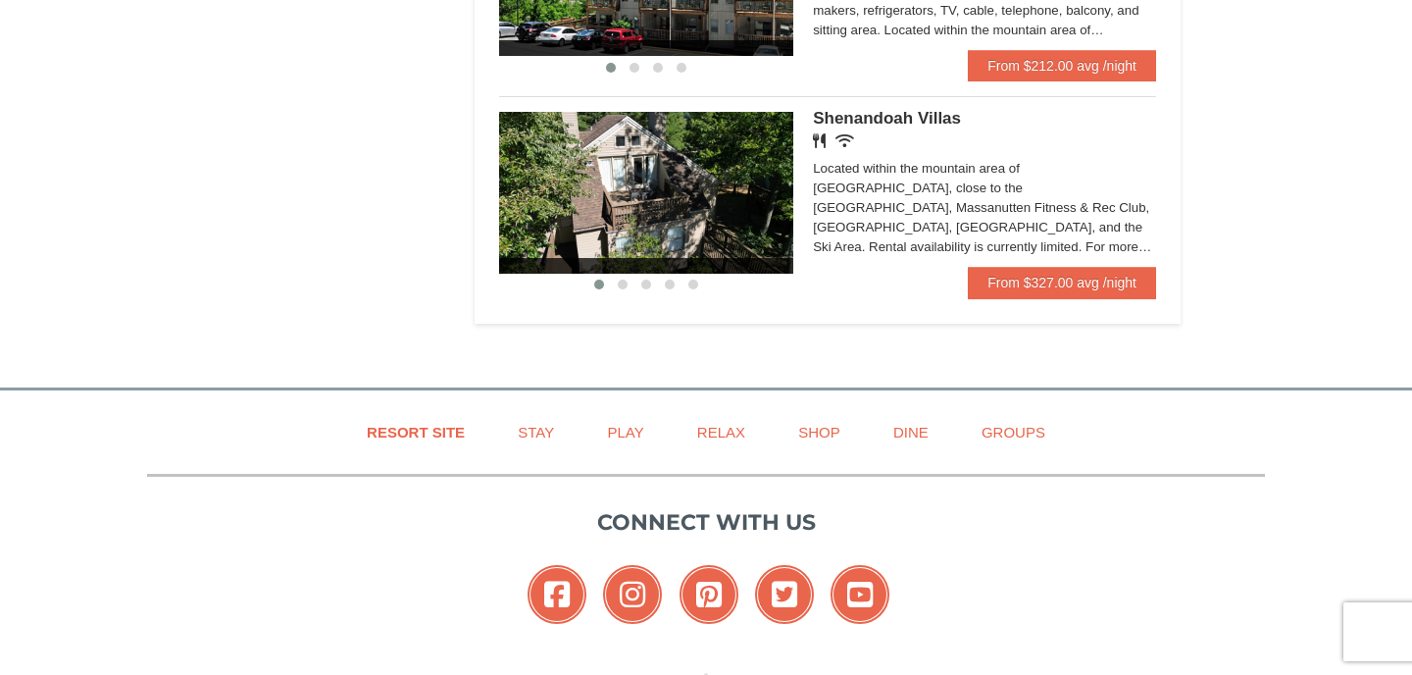
scroll to position [1433, 0]
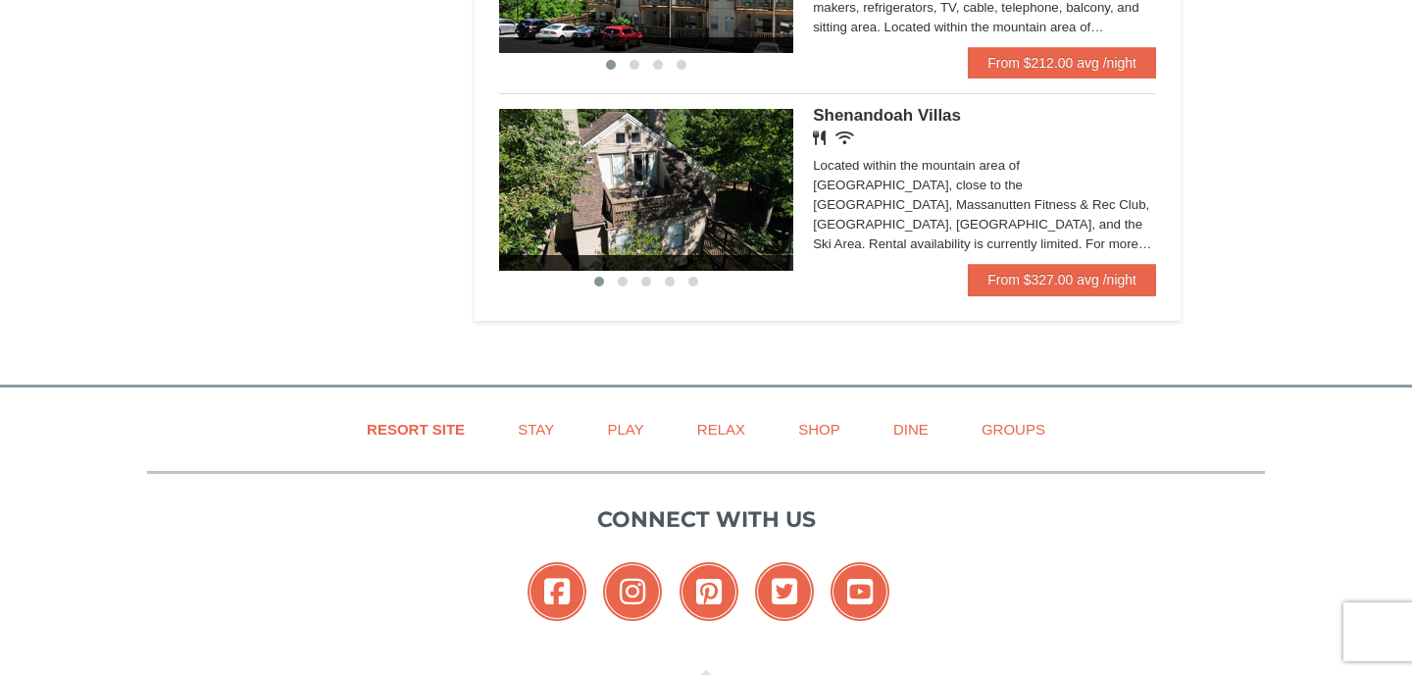
click at [709, 212] on img at bounding box center [646, 189] width 294 height 161
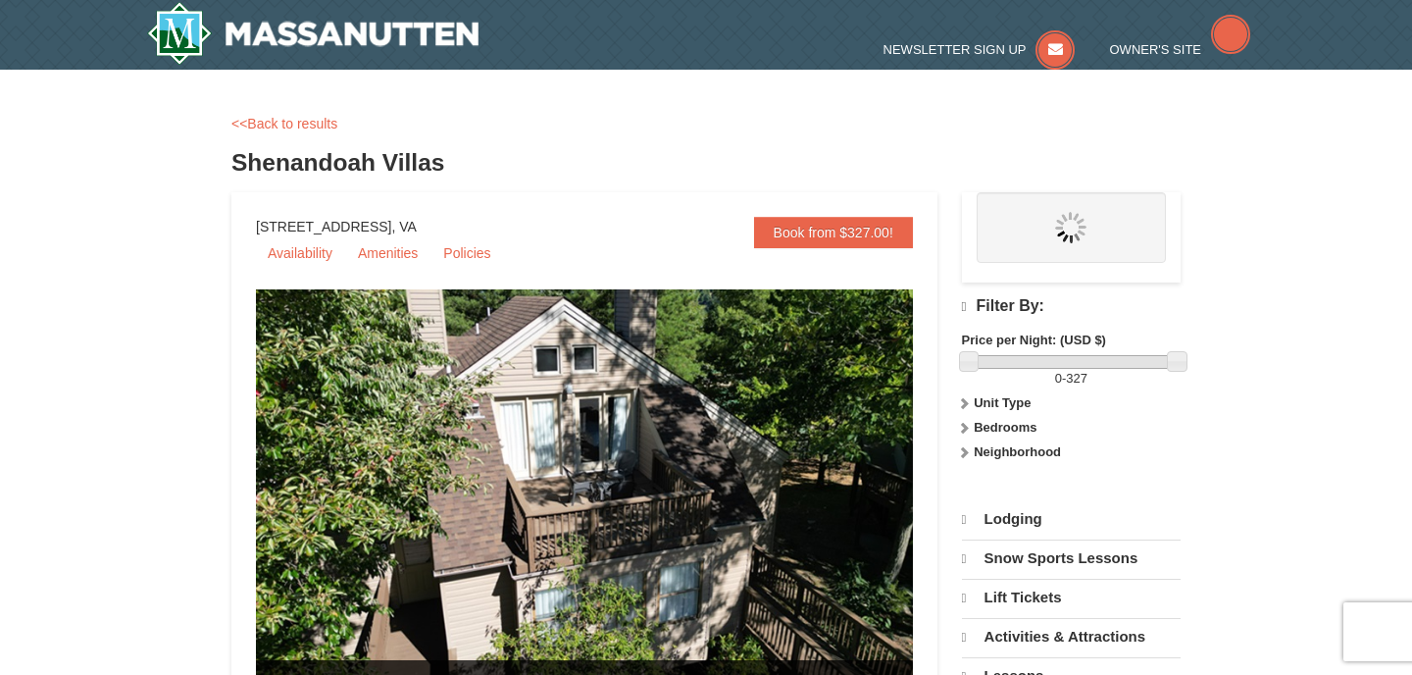
select select "9"
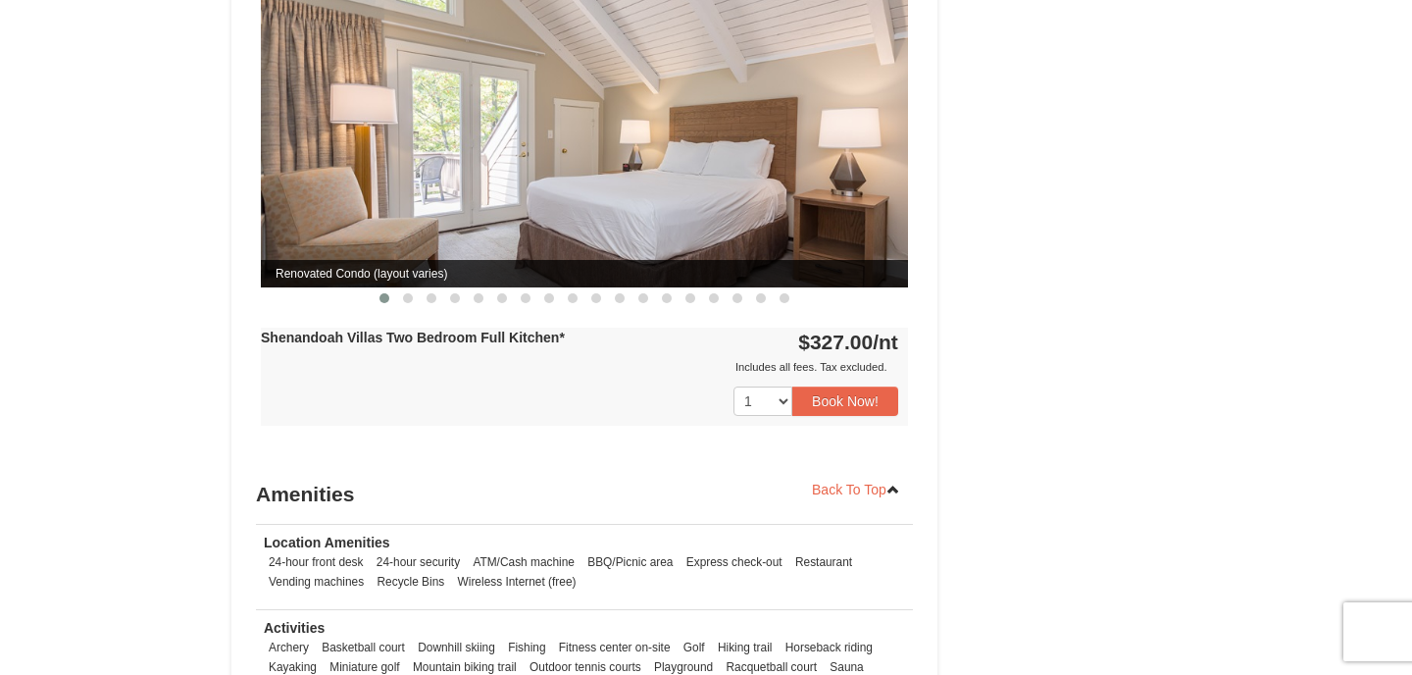
scroll to position [1930, 0]
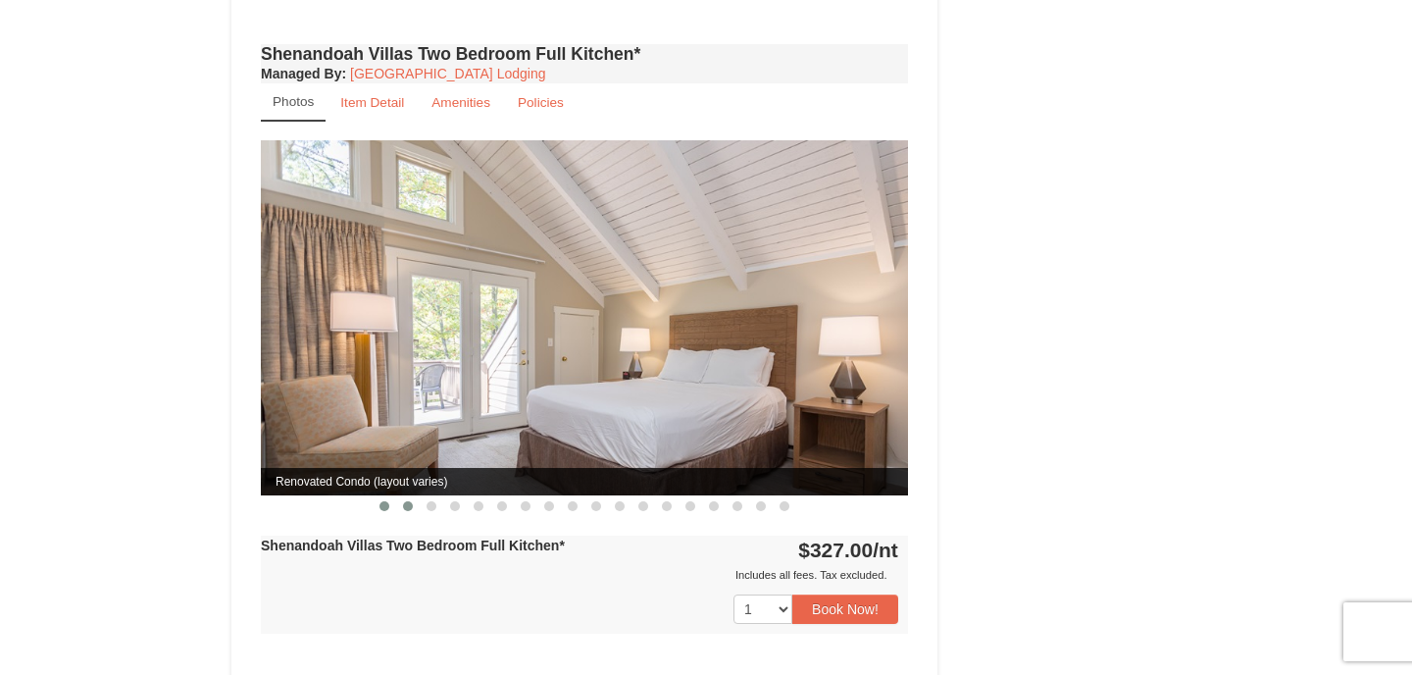
click at [404, 501] on span at bounding box center [408, 506] width 10 height 10
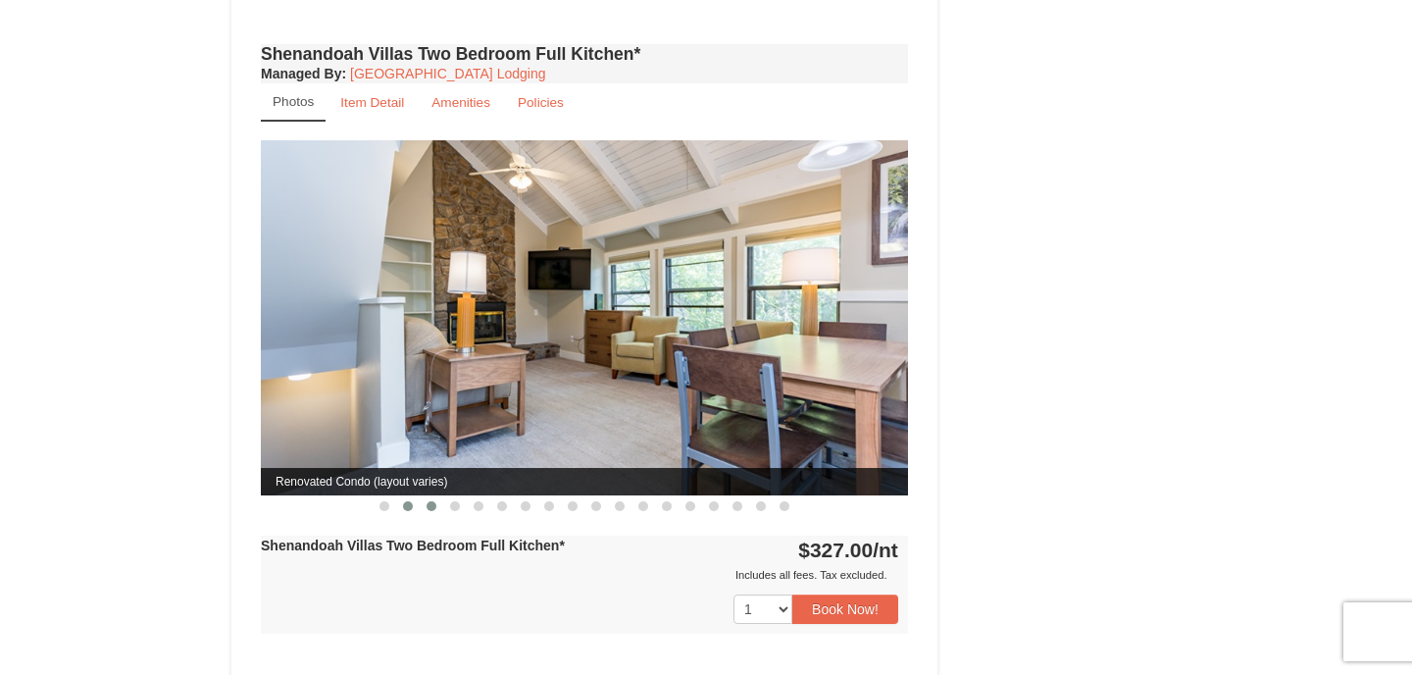
click at [433, 496] on button at bounding box center [432, 506] width 24 height 20
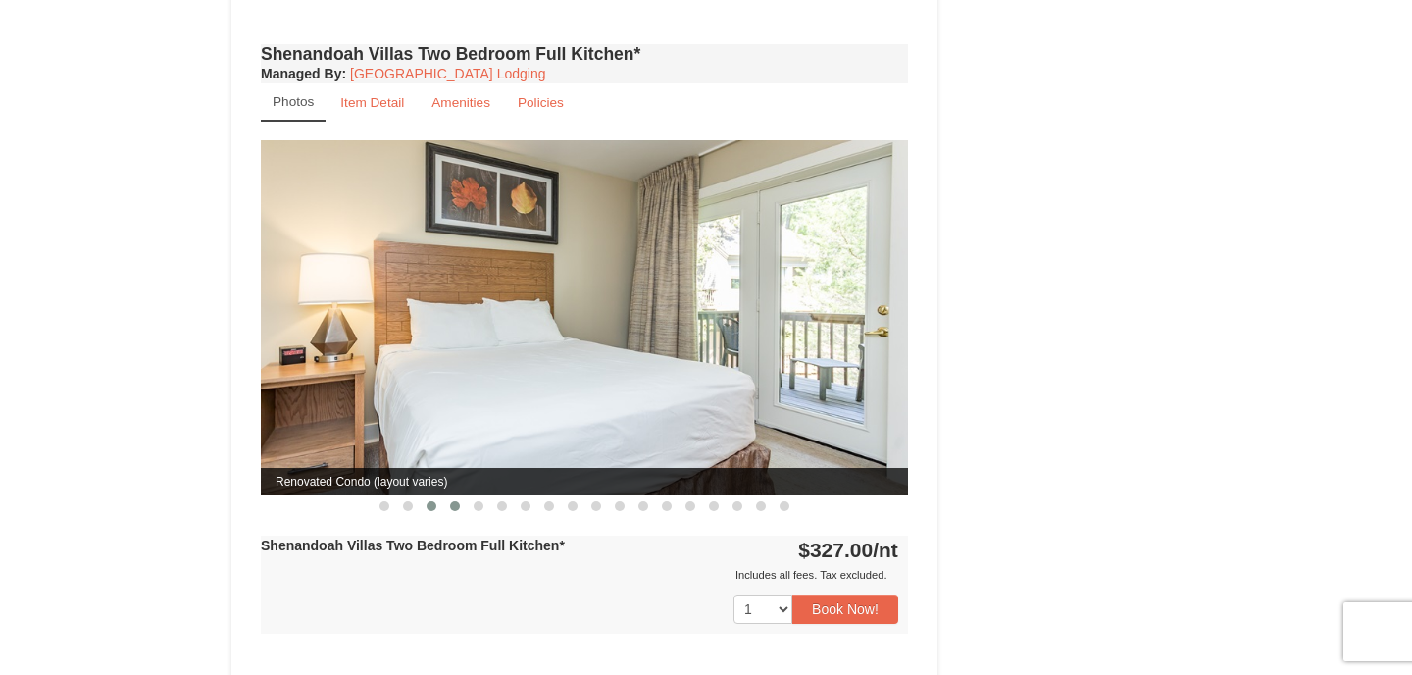
click at [454, 496] on button at bounding box center [455, 506] width 24 height 20
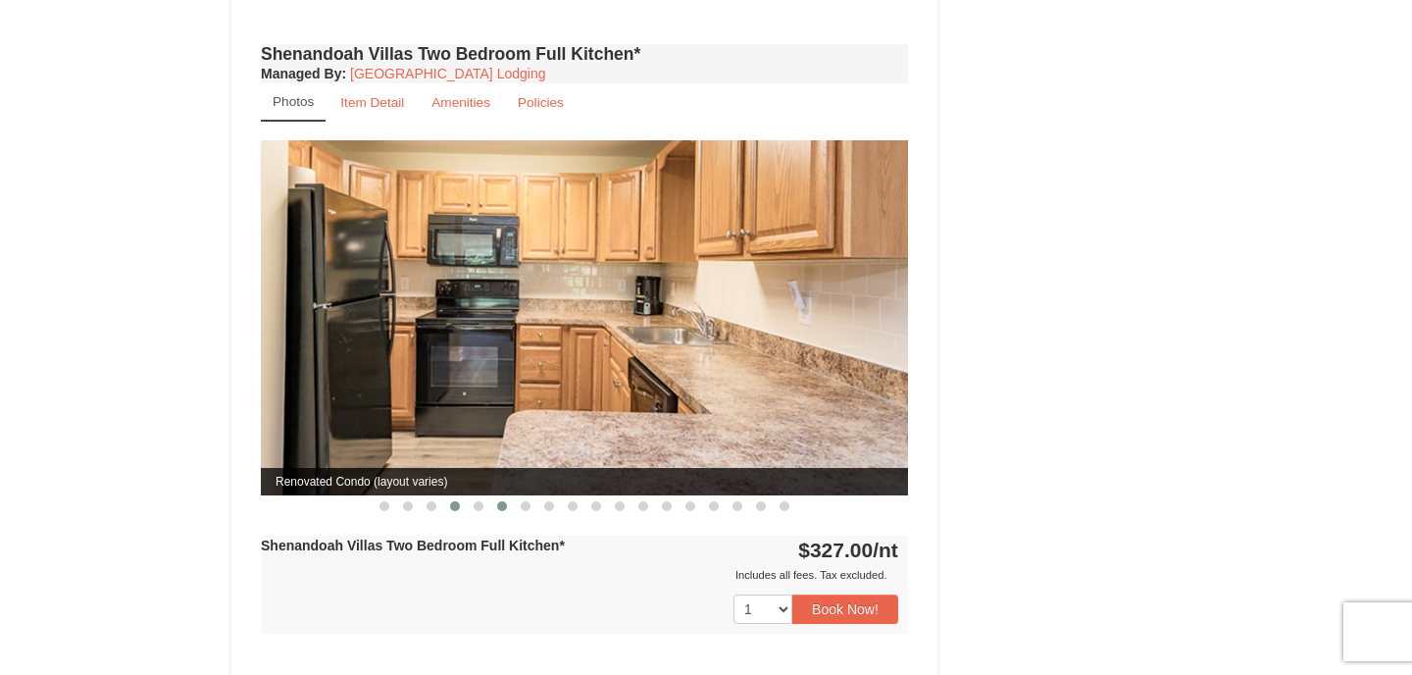
click at [490, 496] on button at bounding box center [502, 506] width 24 height 20
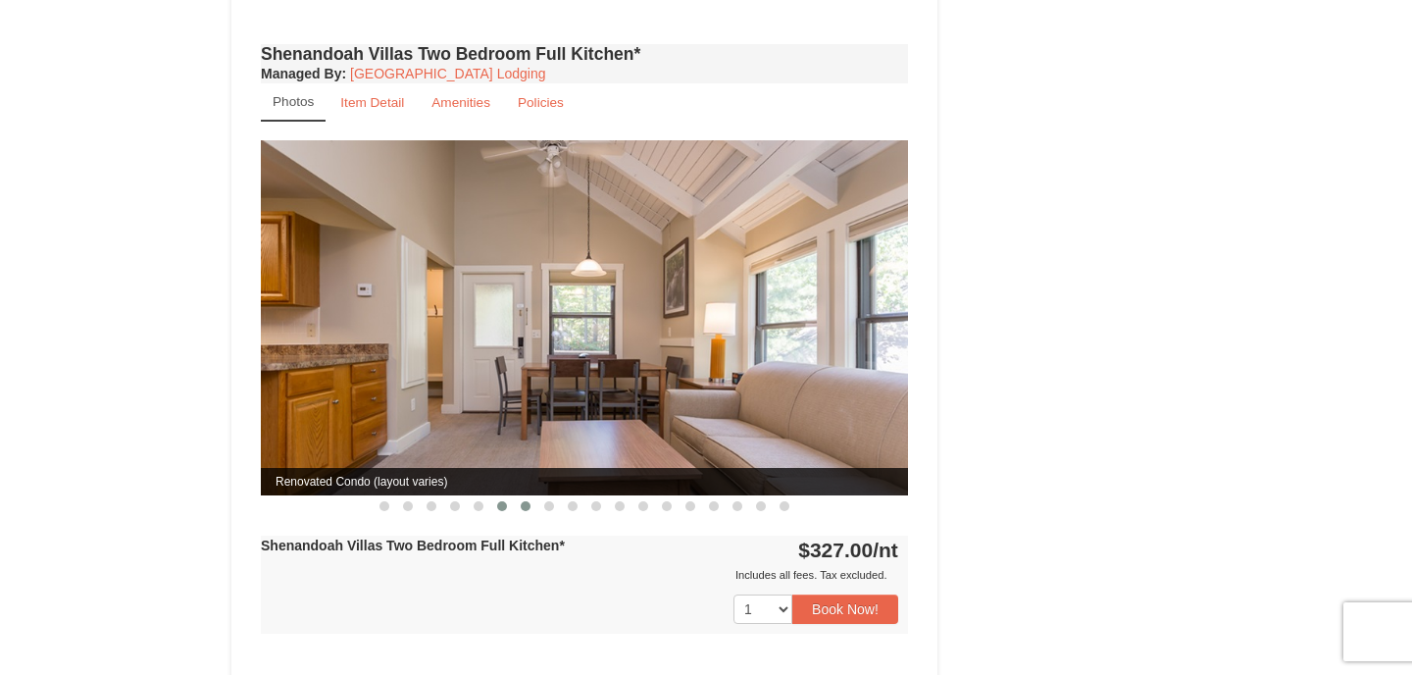
click at [523, 496] on button at bounding box center [526, 506] width 24 height 20
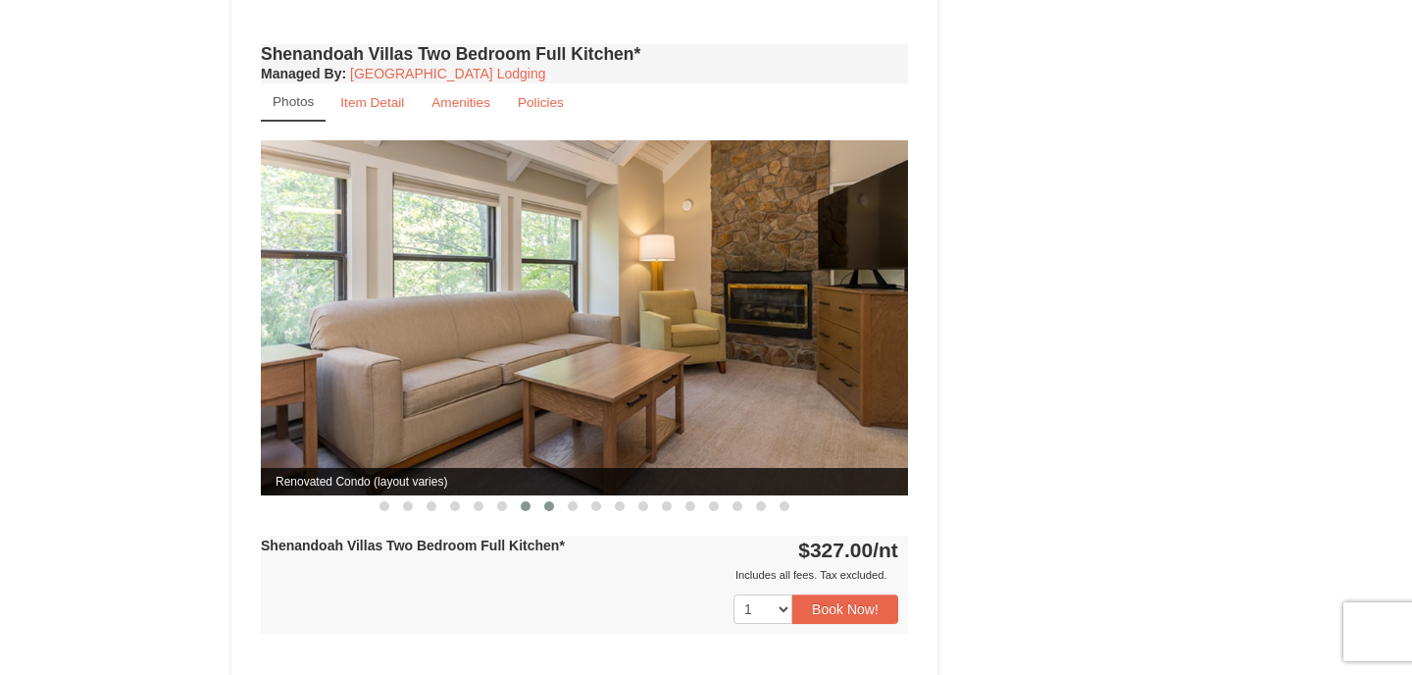
click at [544, 496] on button at bounding box center [550, 506] width 24 height 20
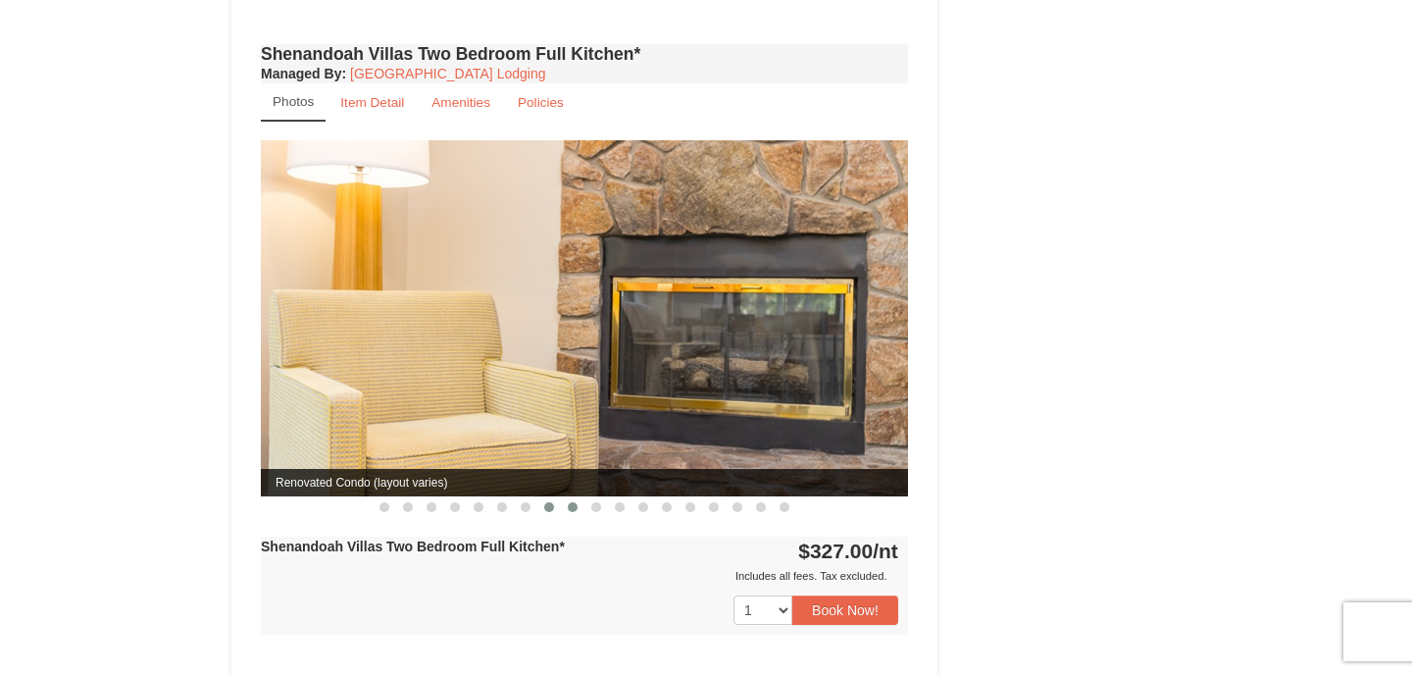
click at [580, 497] on button at bounding box center [573, 507] width 24 height 20
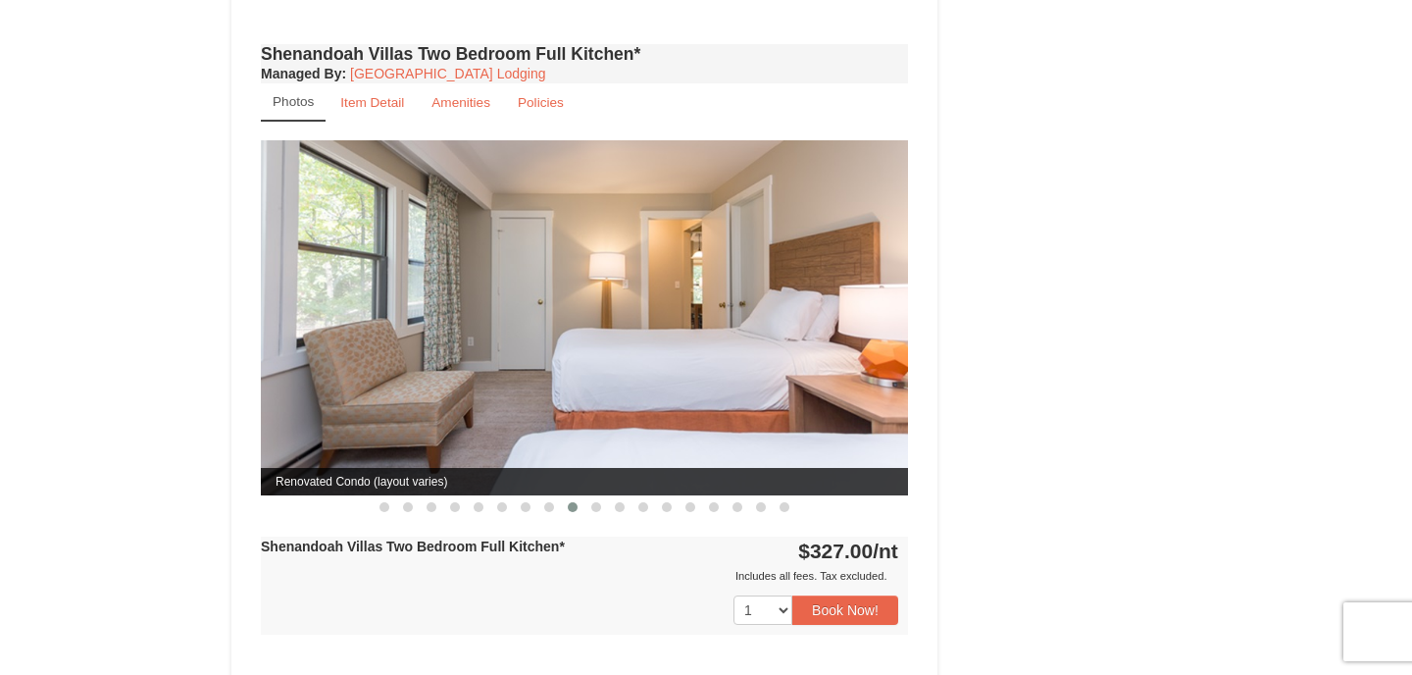
click at [610, 496] on div "Shenandoah Villas Two Bedroom Full Kitchen* Managed By : Massanutten Resort Lod…" at bounding box center [584, 356] width 657 height 635
click at [590, 497] on button at bounding box center [597, 507] width 24 height 20
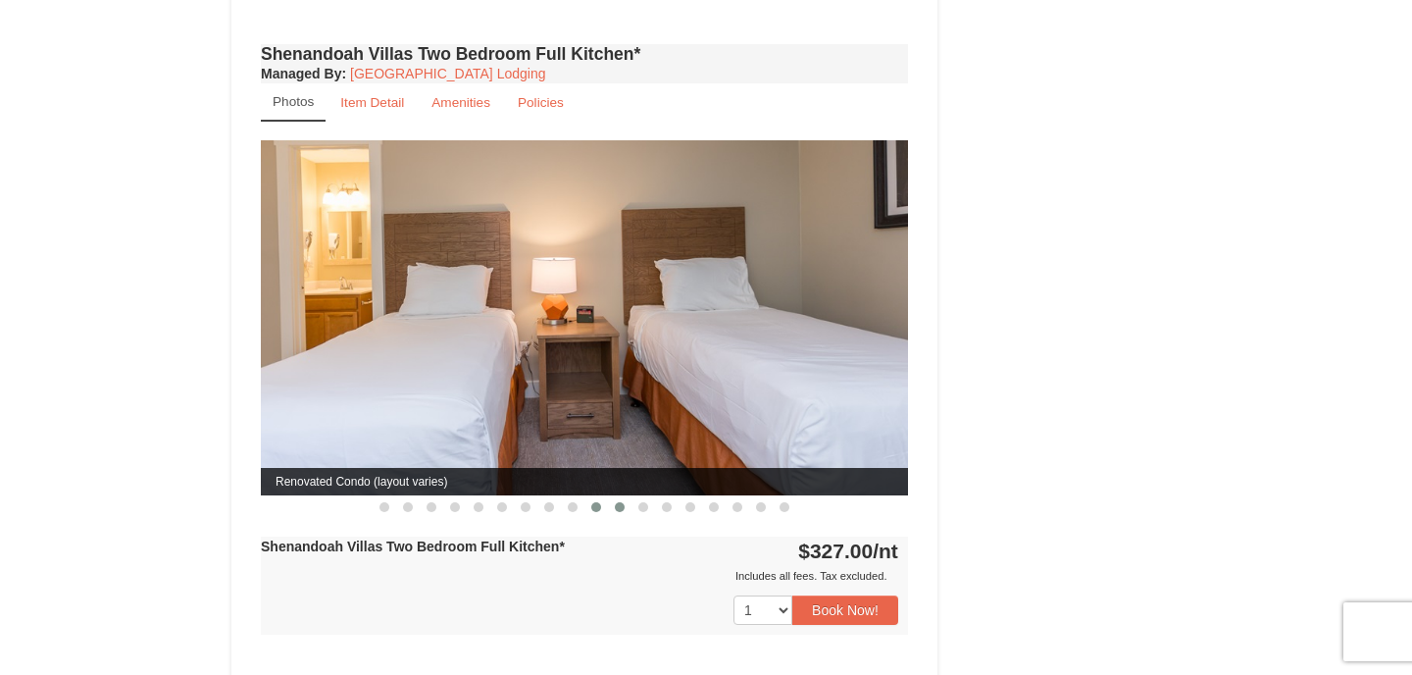
click at [611, 497] on button at bounding box center [620, 507] width 24 height 20
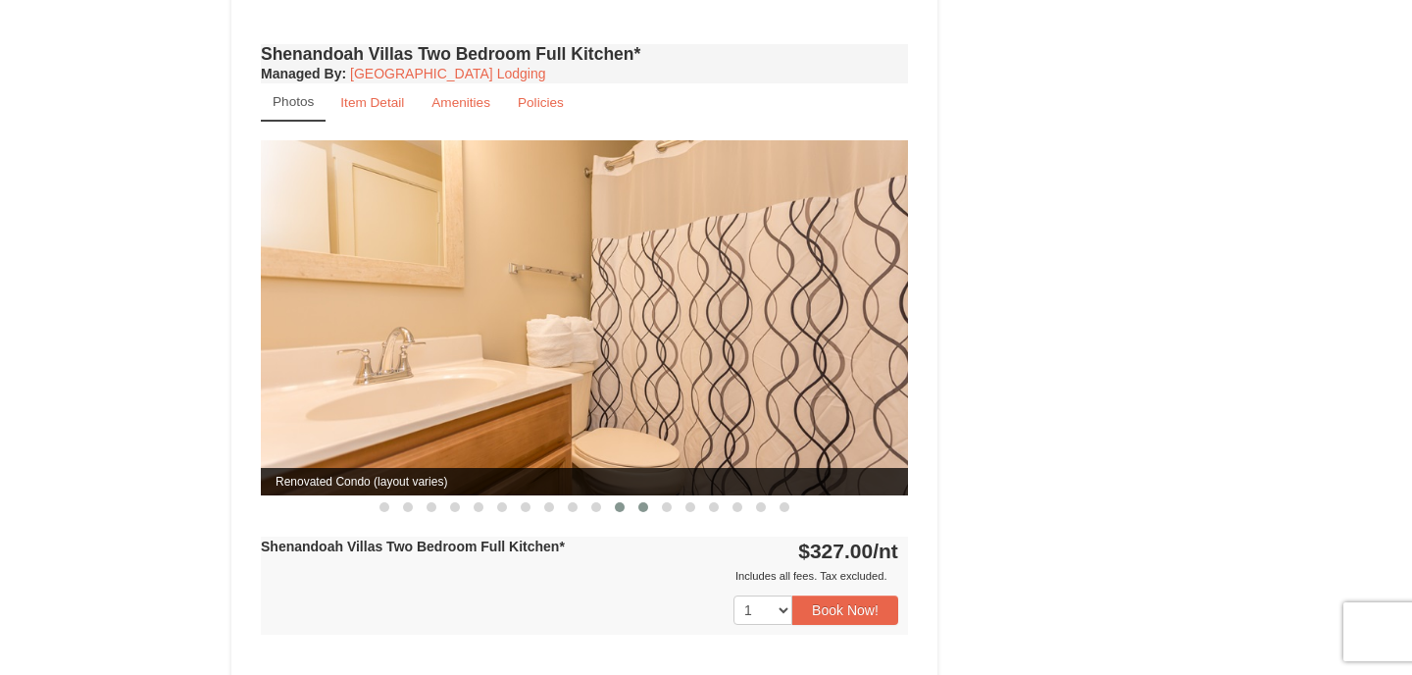
click at [643, 502] on span at bounding box center [644, 507] width 10 height 10
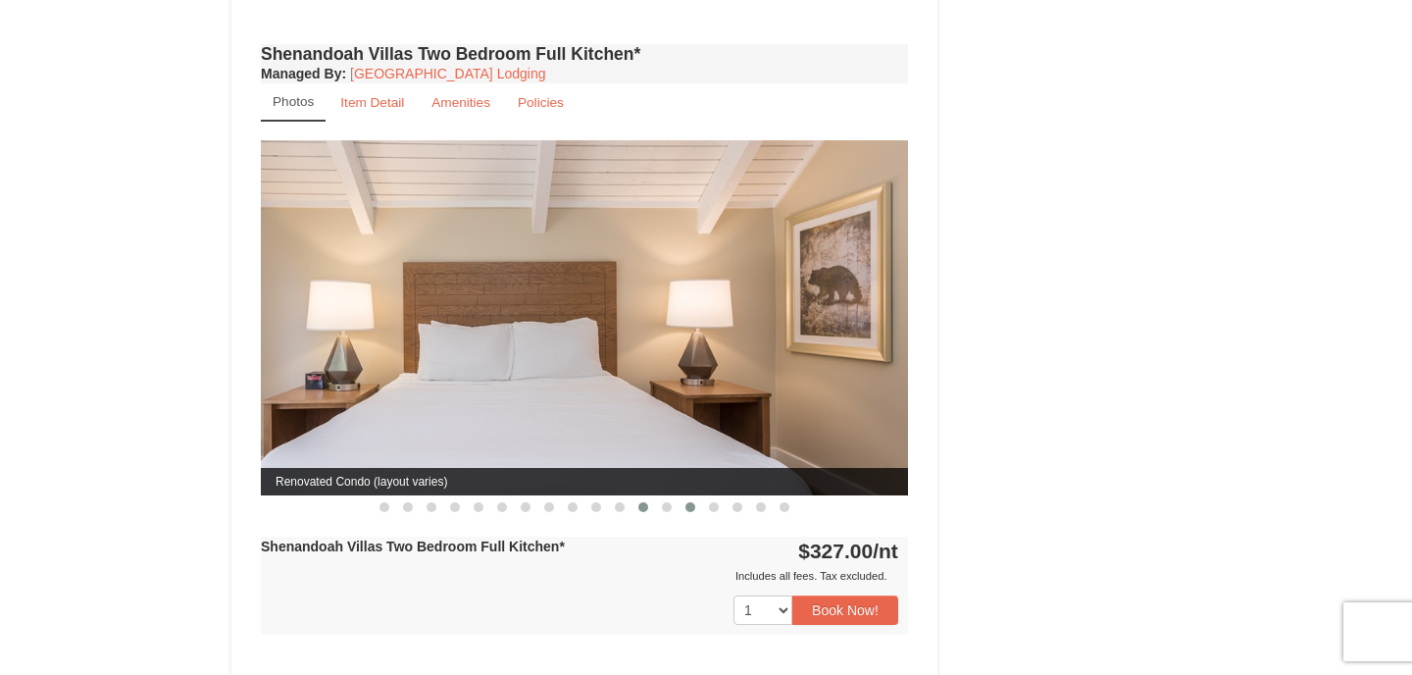
click at [681, 497] on button at bounding box center [691, 507] width 24 height 20
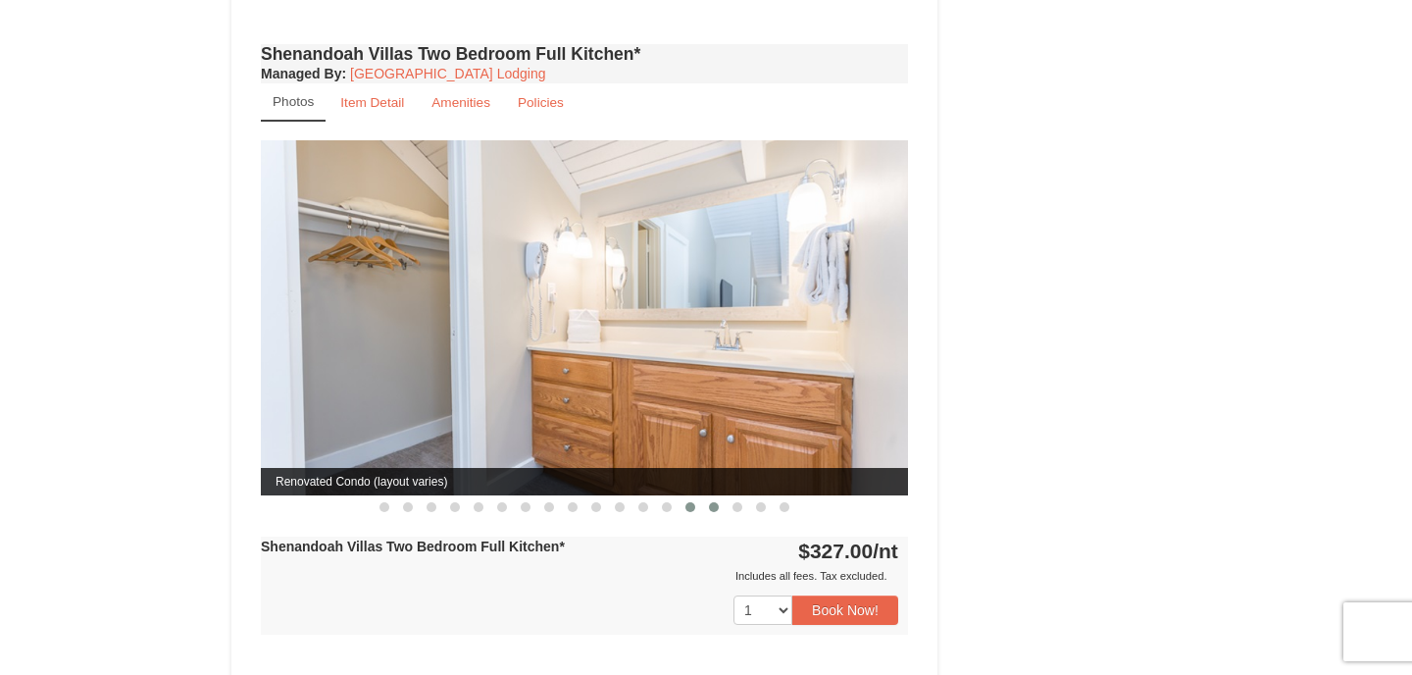
click at [715, 502] on span at bounding box center [714, 507] width 10 height 10
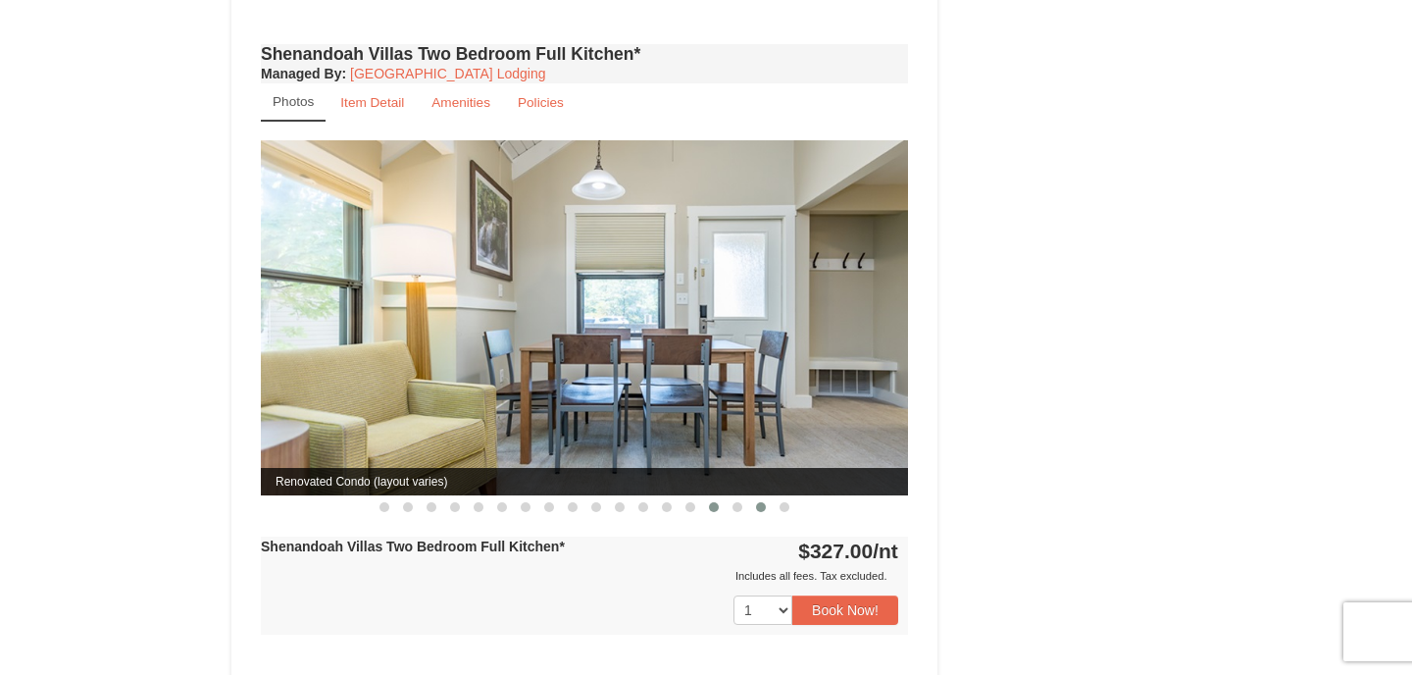
click at [750, 497] on button at bounding box center [761, 507] width 24 height 20
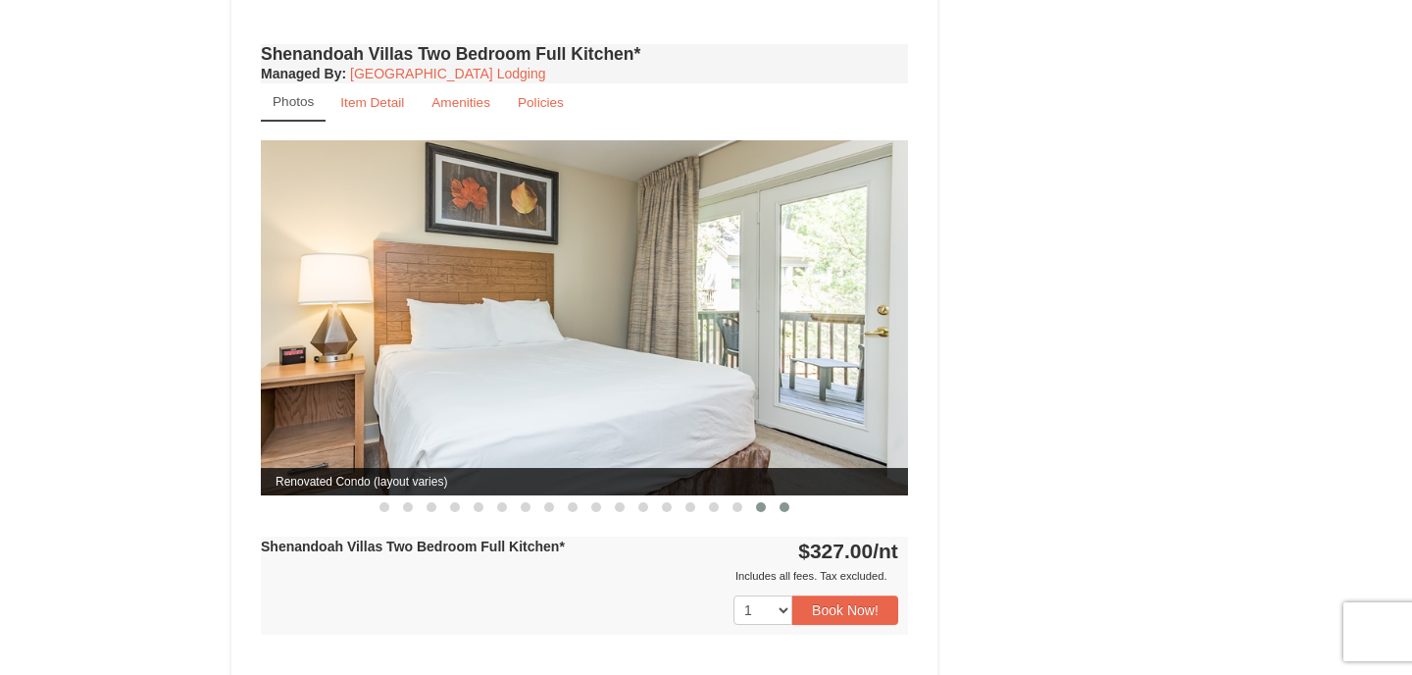
click at [774, 497] on button at bounding box center [785, 507] width 24 height 20
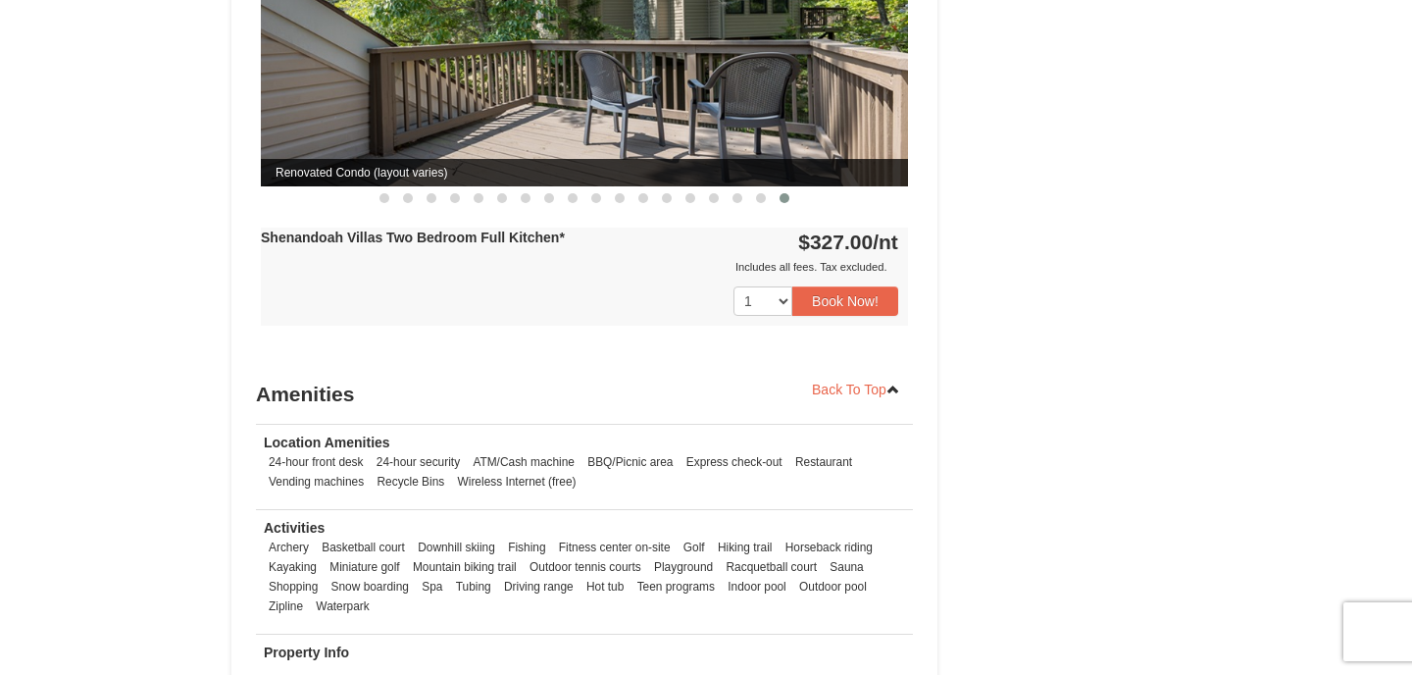
scroll to position [2256, 0]
